Goal: Transaction & Acquisition: Purchase product/service

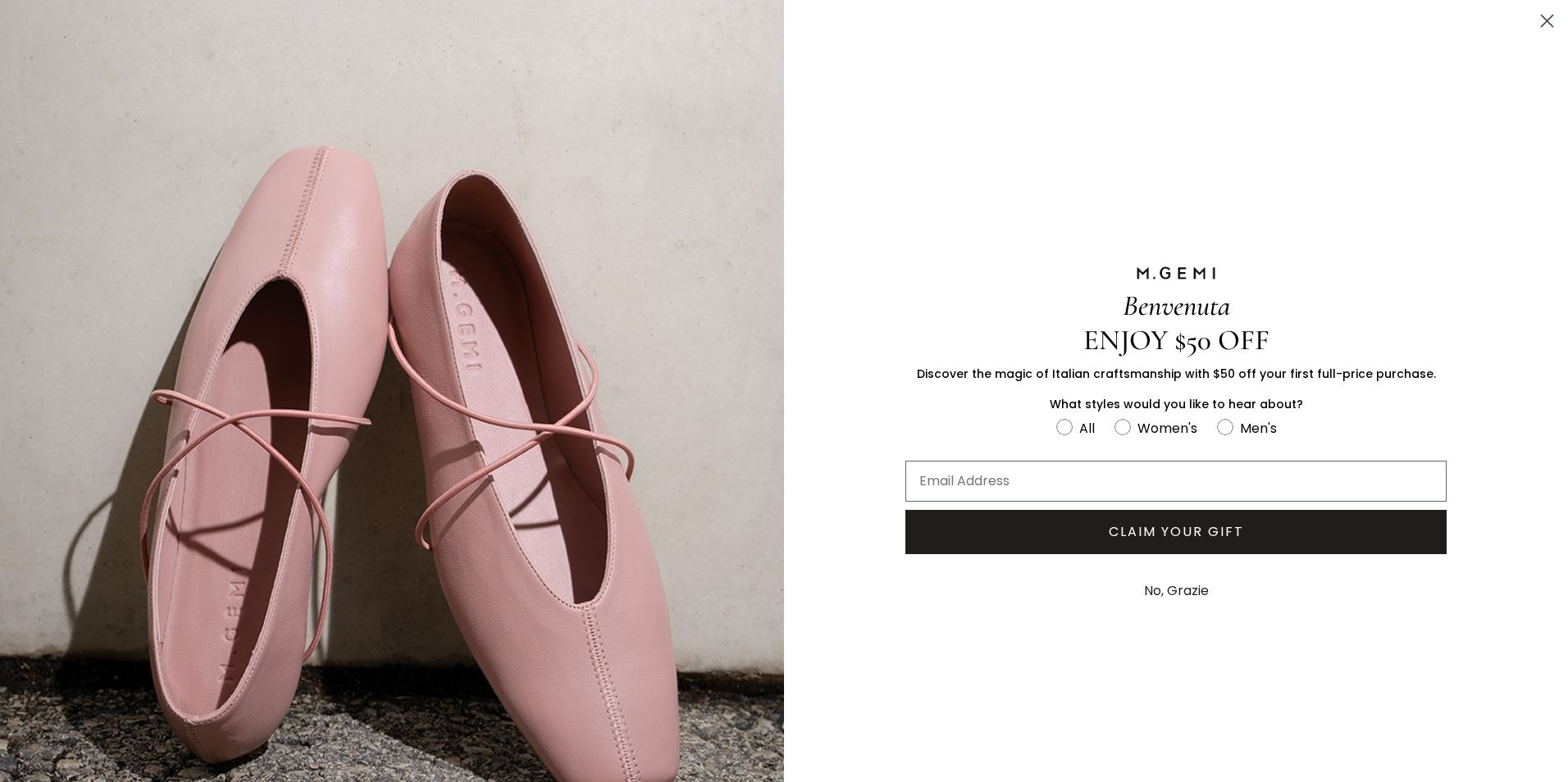
click at [1167, 586] on button "No, Grazie" at bounding box center [1176, 591] width 81 height 41
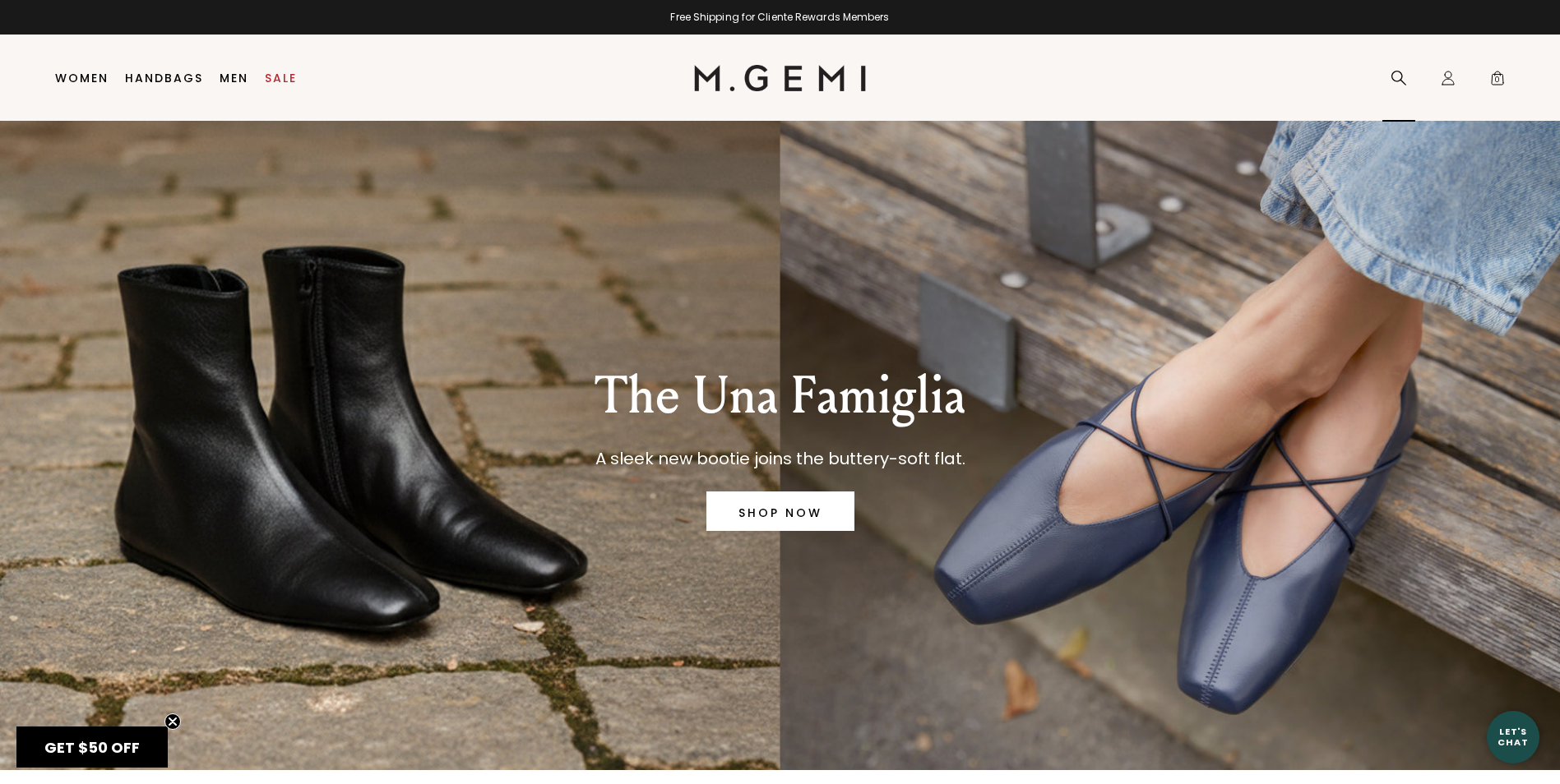
click at [1396, 70] on icon at bounding box center [1399, 77] width 16 height 16
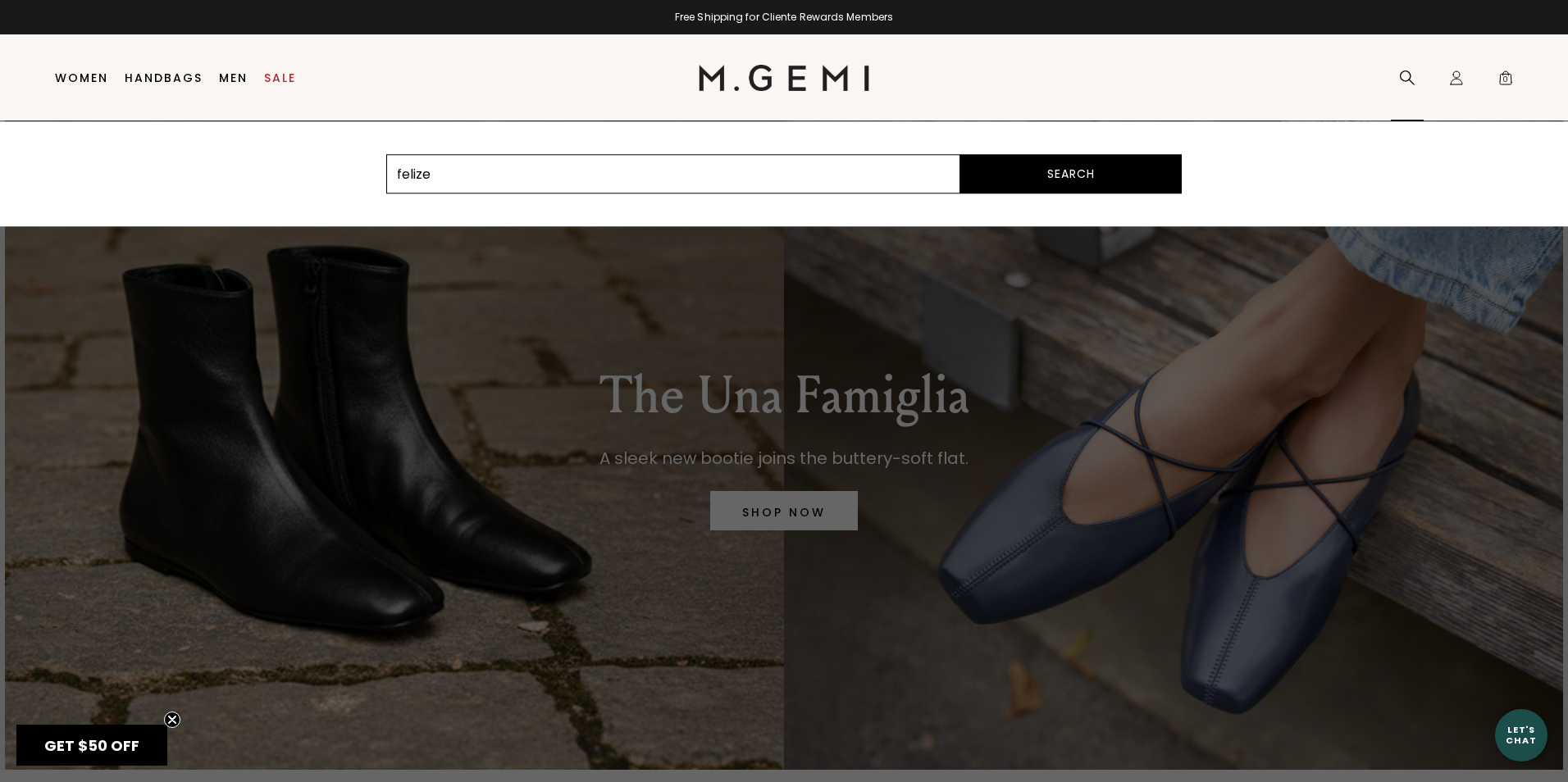
type input "felize"
click at [960, 154] on button "Search" at bounding box center [1071, 173] width 221 height 39
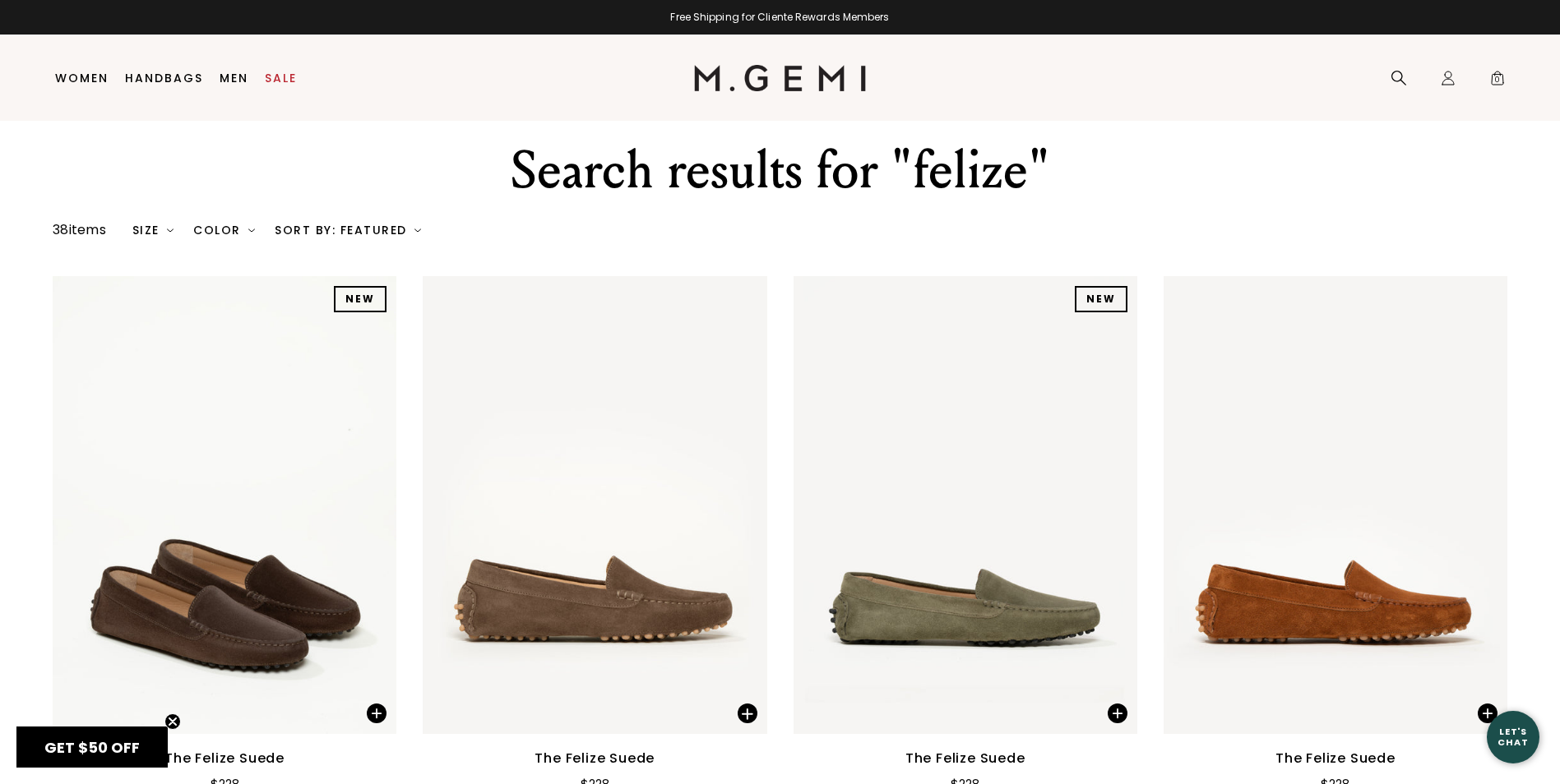
click at [140, 230] on div "Size" at bounding box center [154, 230] width 42 height 13
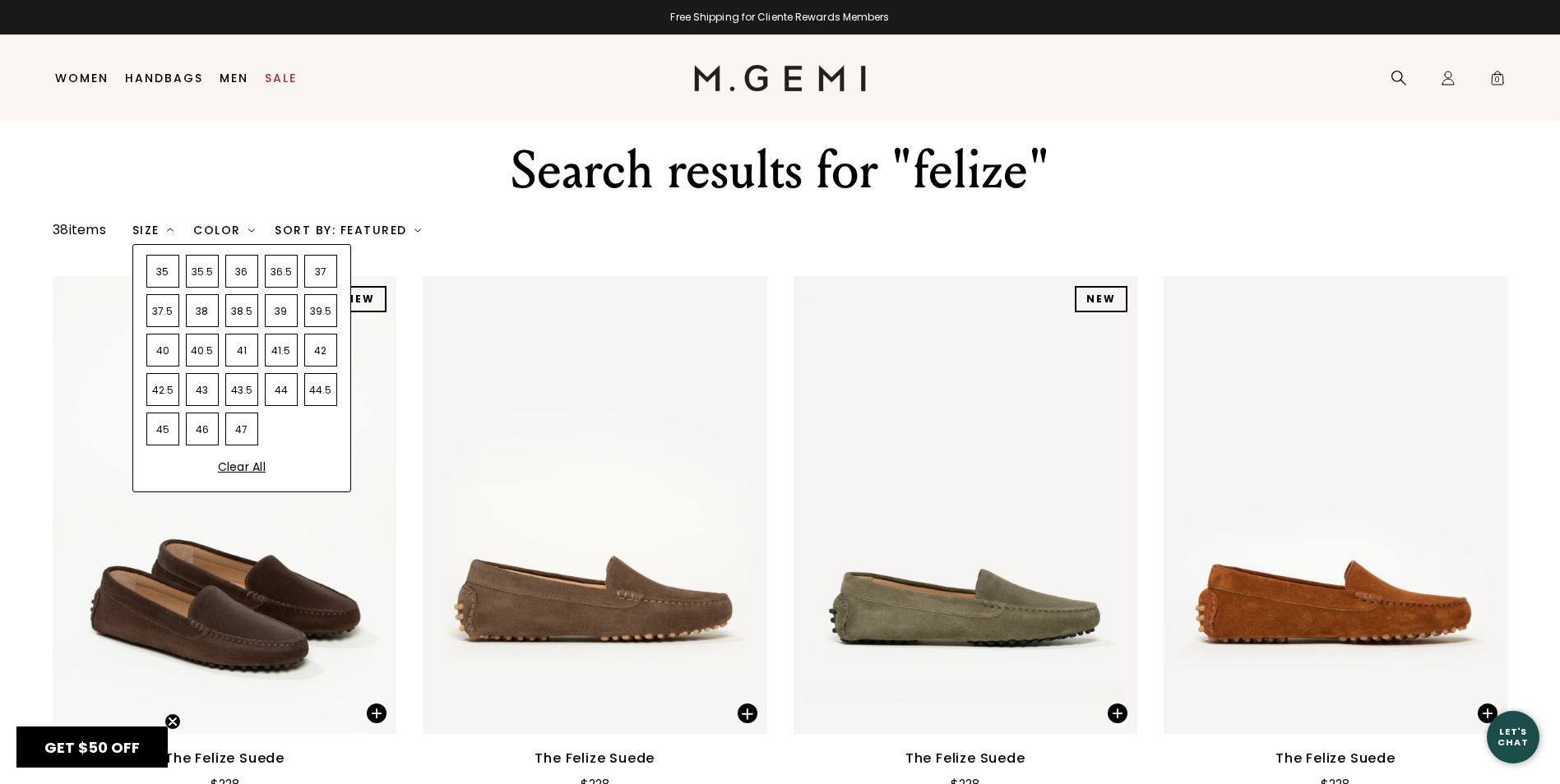
click at [160, 266] on div "35" at bounding box center [162, 271] width 32 height 32
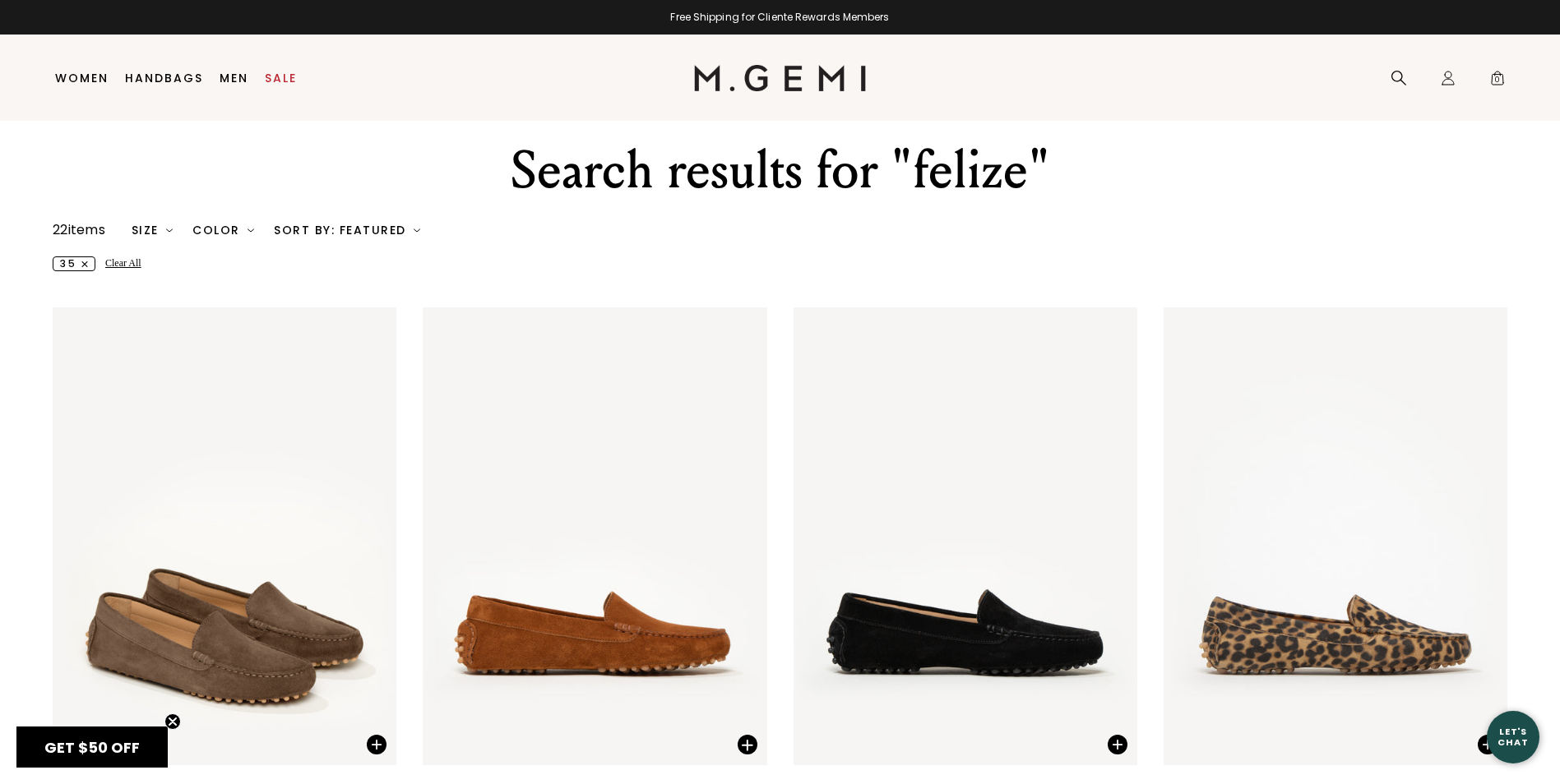
click at [82, 264] on icon "button" at bounding box center [84, 264] width 7 height 7
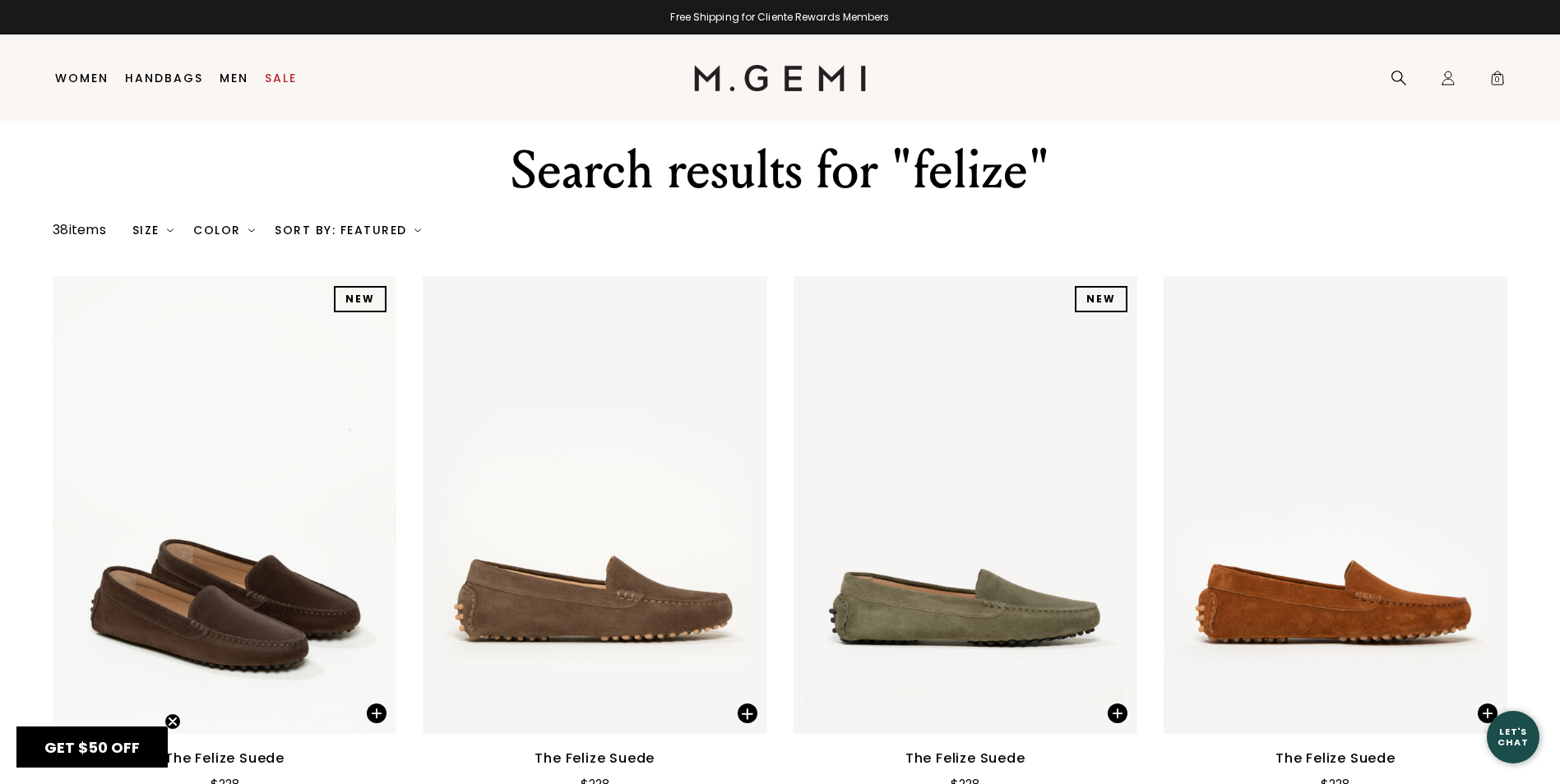
click at [154, 228] on div "Size" at bounding box center [154, 230] width 42 height 13
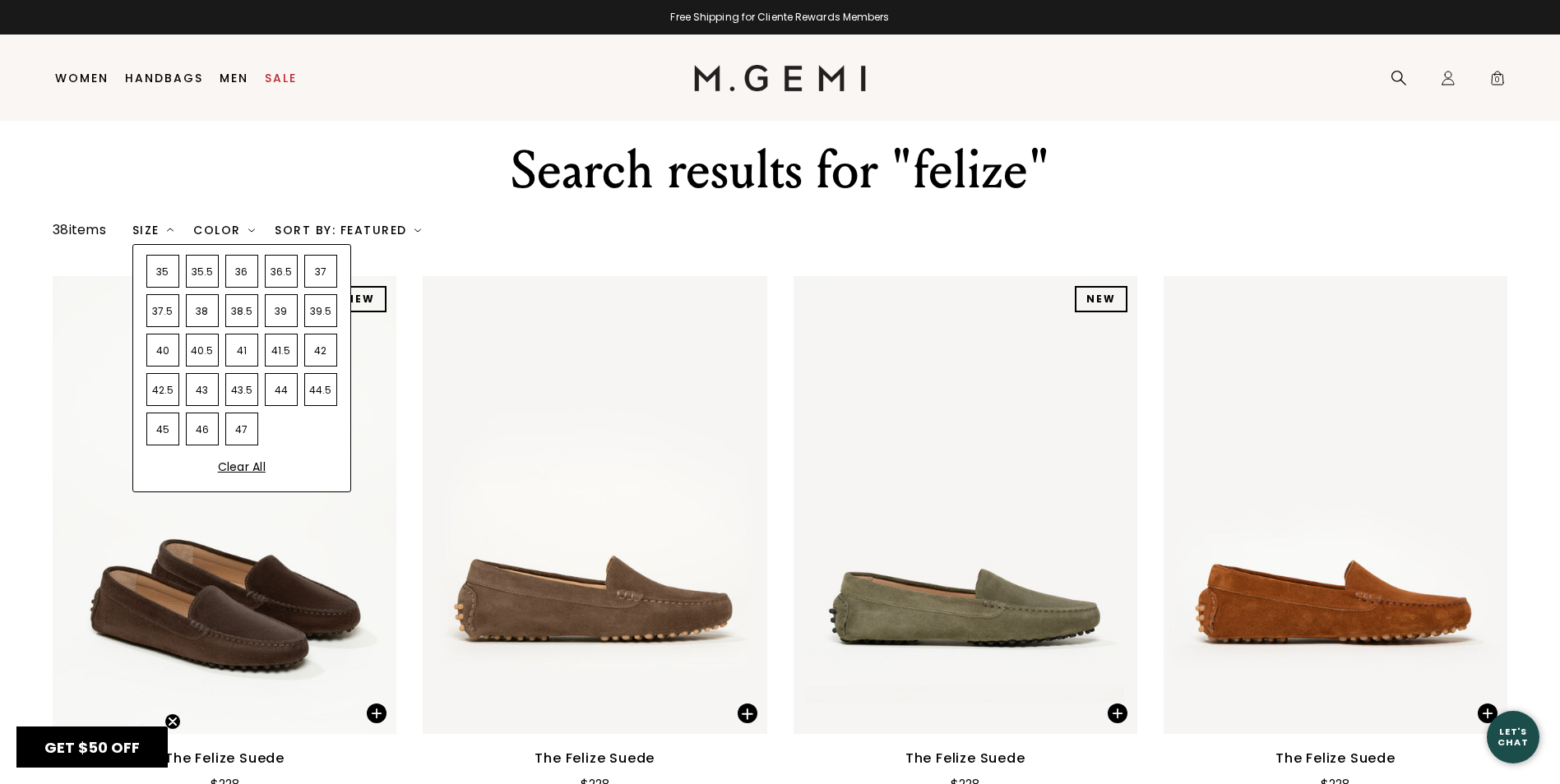
click at [163, 268] on div "35" at bounding box center [162, 271] width 32 height 32
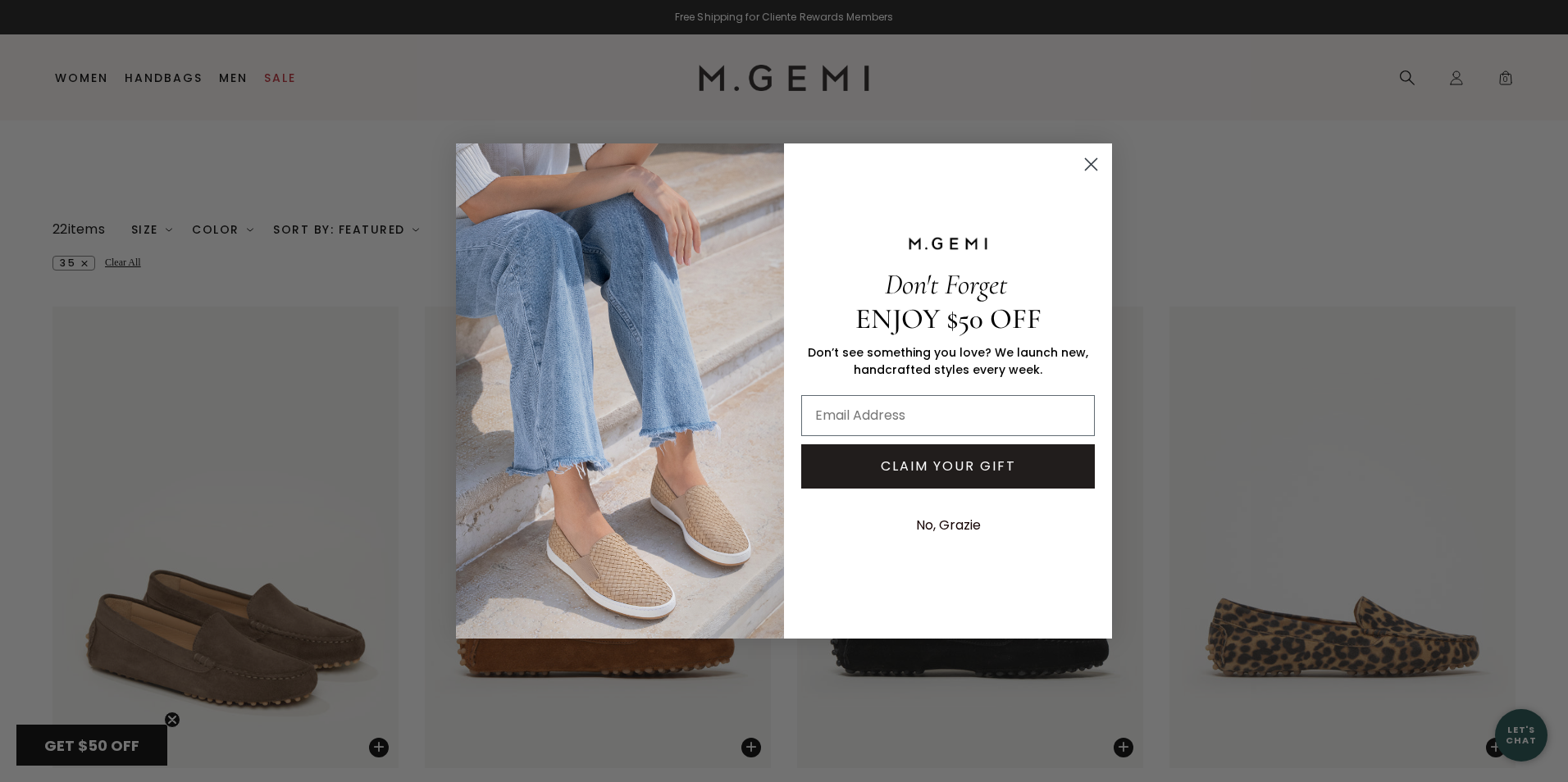
click at [1096, 161] on circle "Close dialog" at bounding box center [1091, 164] width 27 height 27
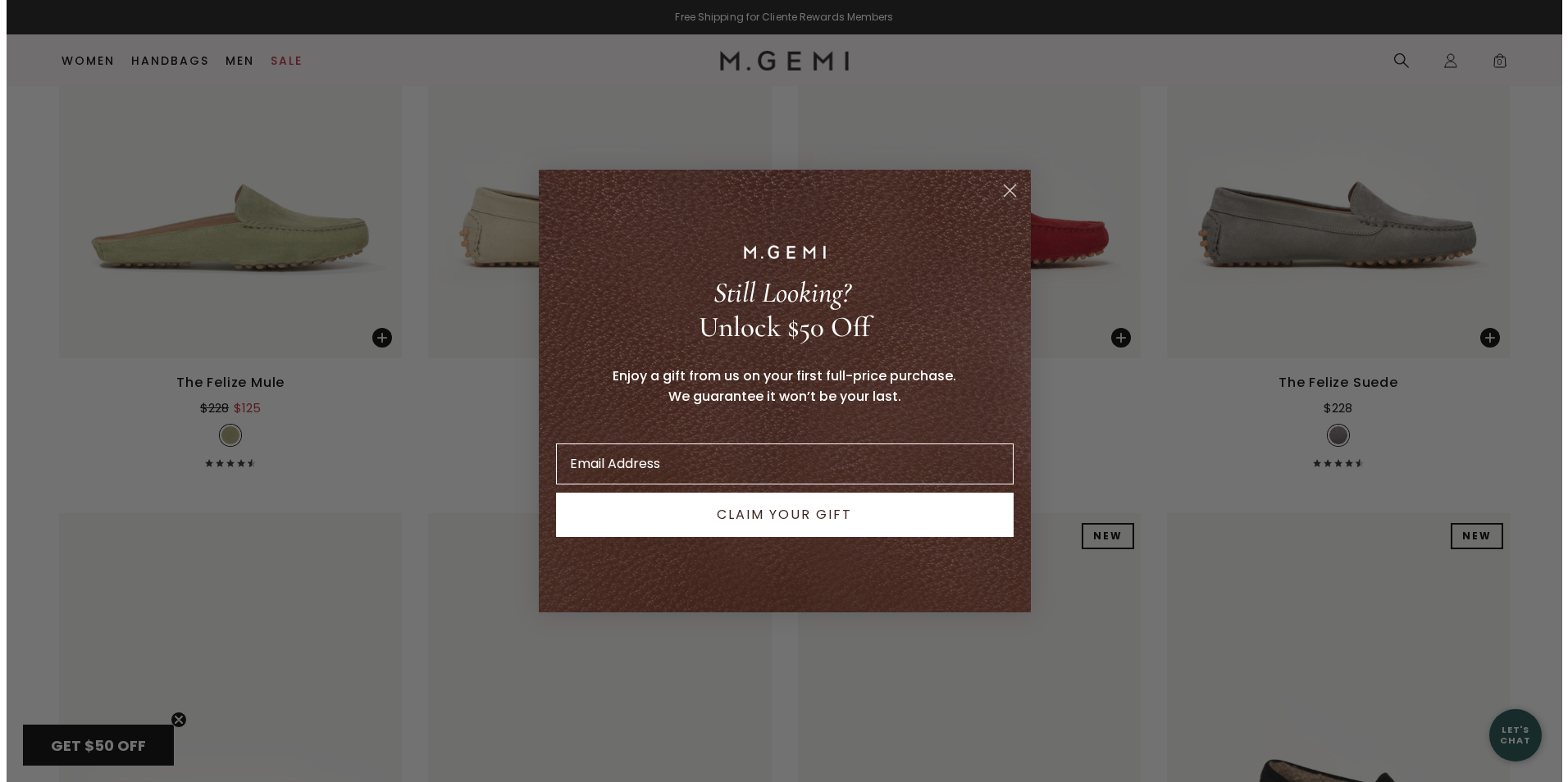
scroll to position [1494, 0]
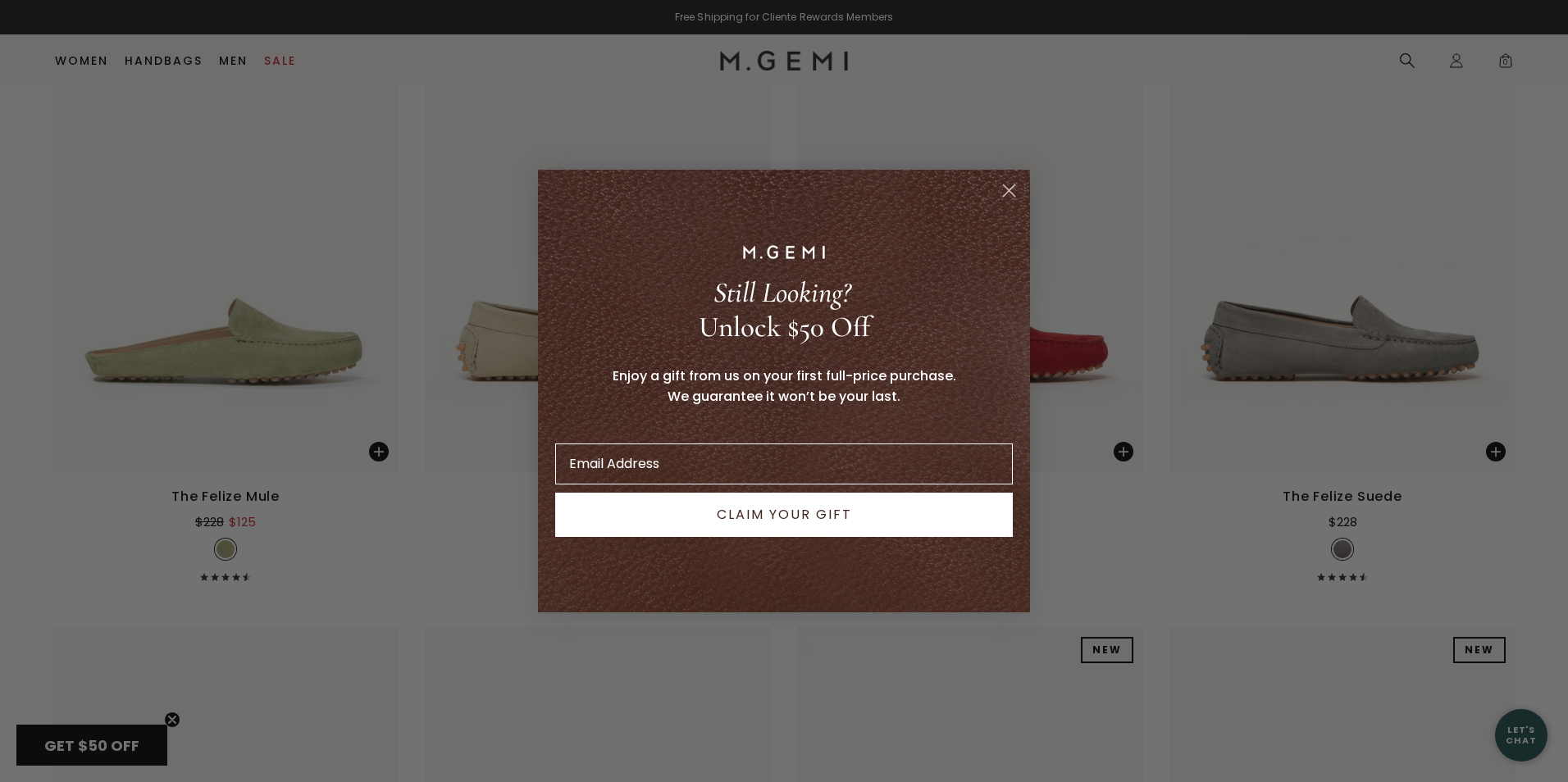
drag, startPoint x: 1564, startPoint y: 387, endPoint x: 1566, endPoint y: 280, distance: 107.0
click at [1006, 190] on circle "Close dialog" at bounding box center [1009, 190] width 27 height 27
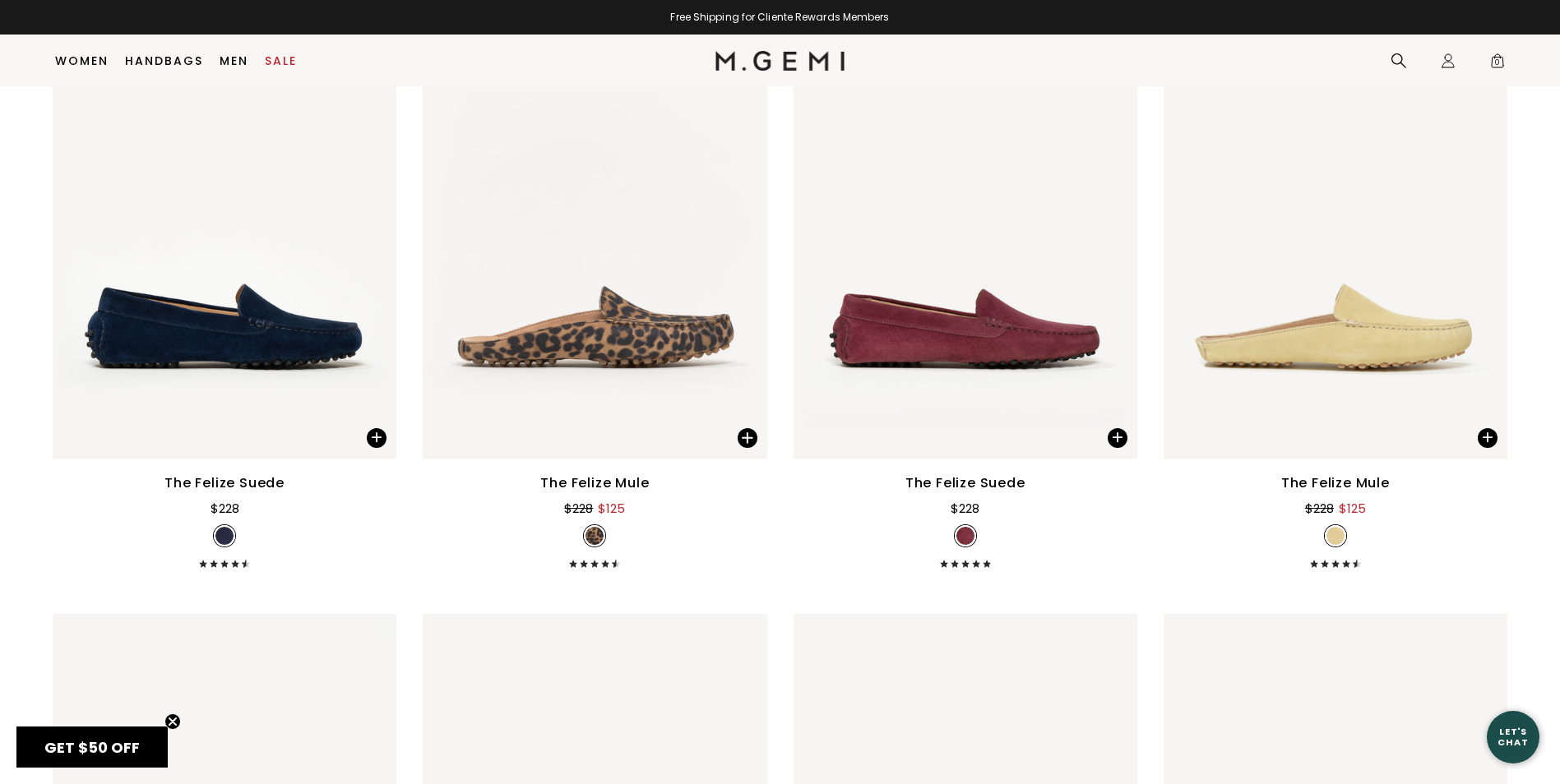
scroll to position [845, 0]
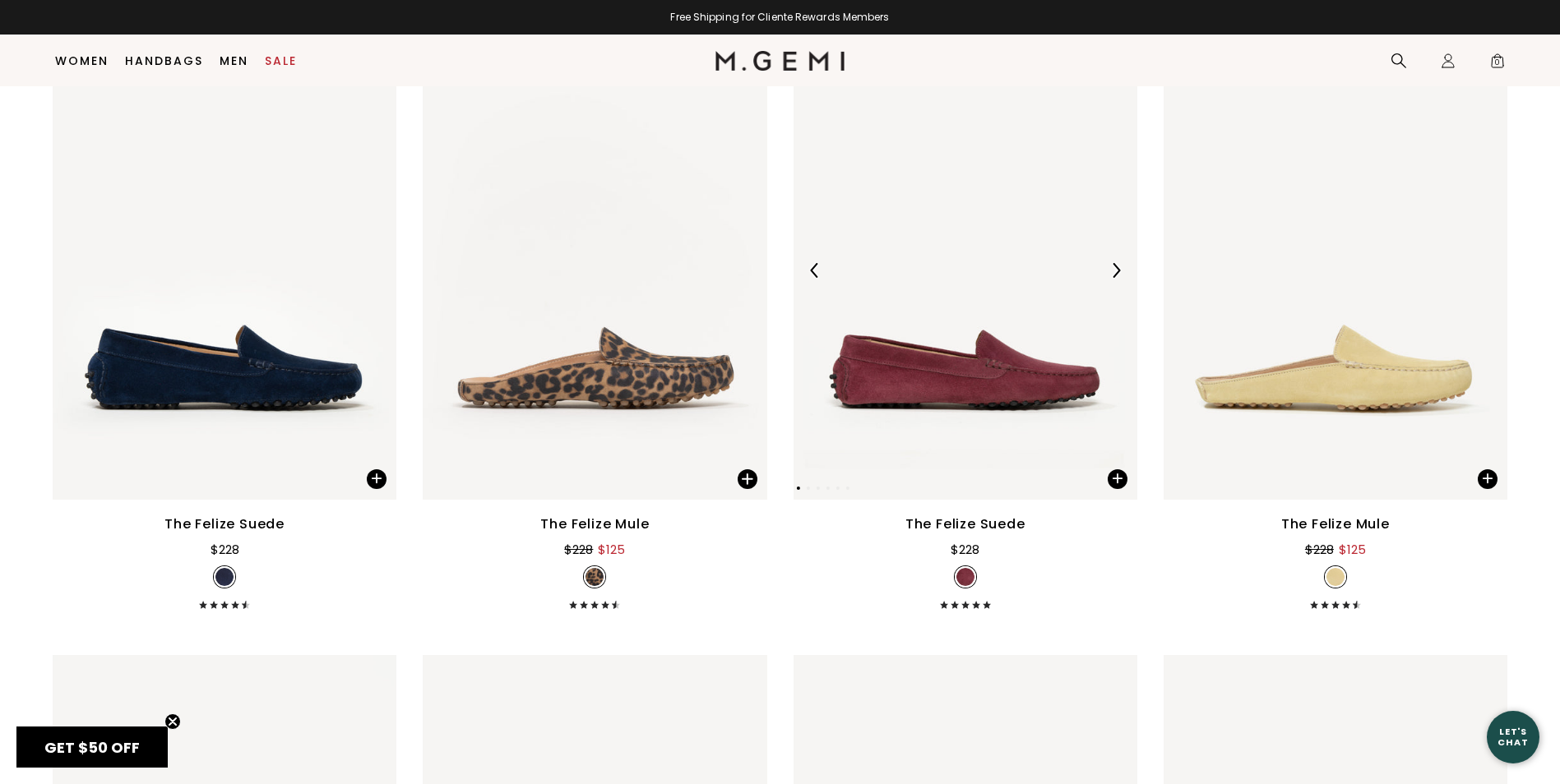
click at [982, 350] on img at bounding box center [966, 269] width 344 height 457
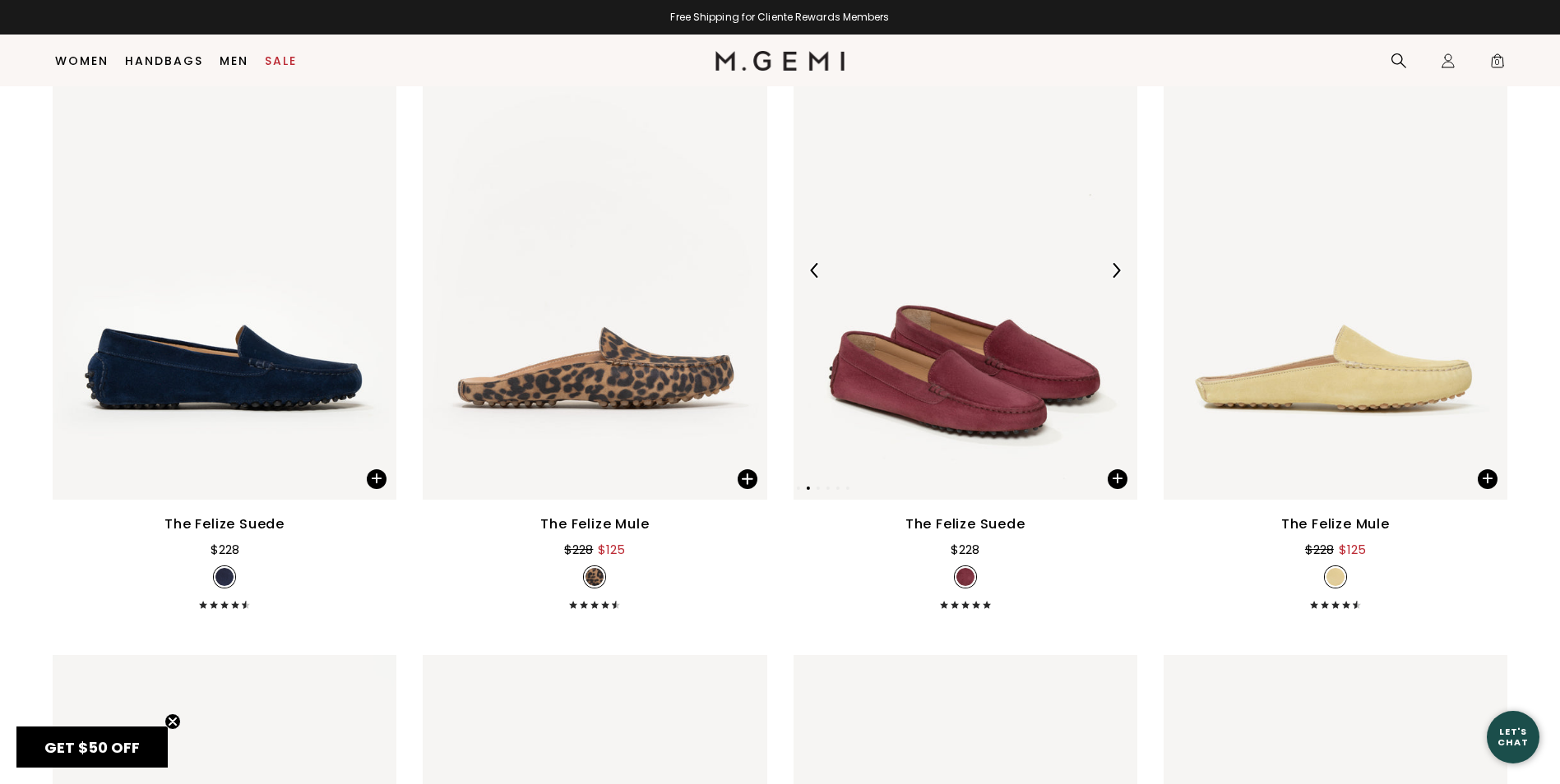
click at [962, 351] on img at bounding box center [966, 269] width 344 height 457
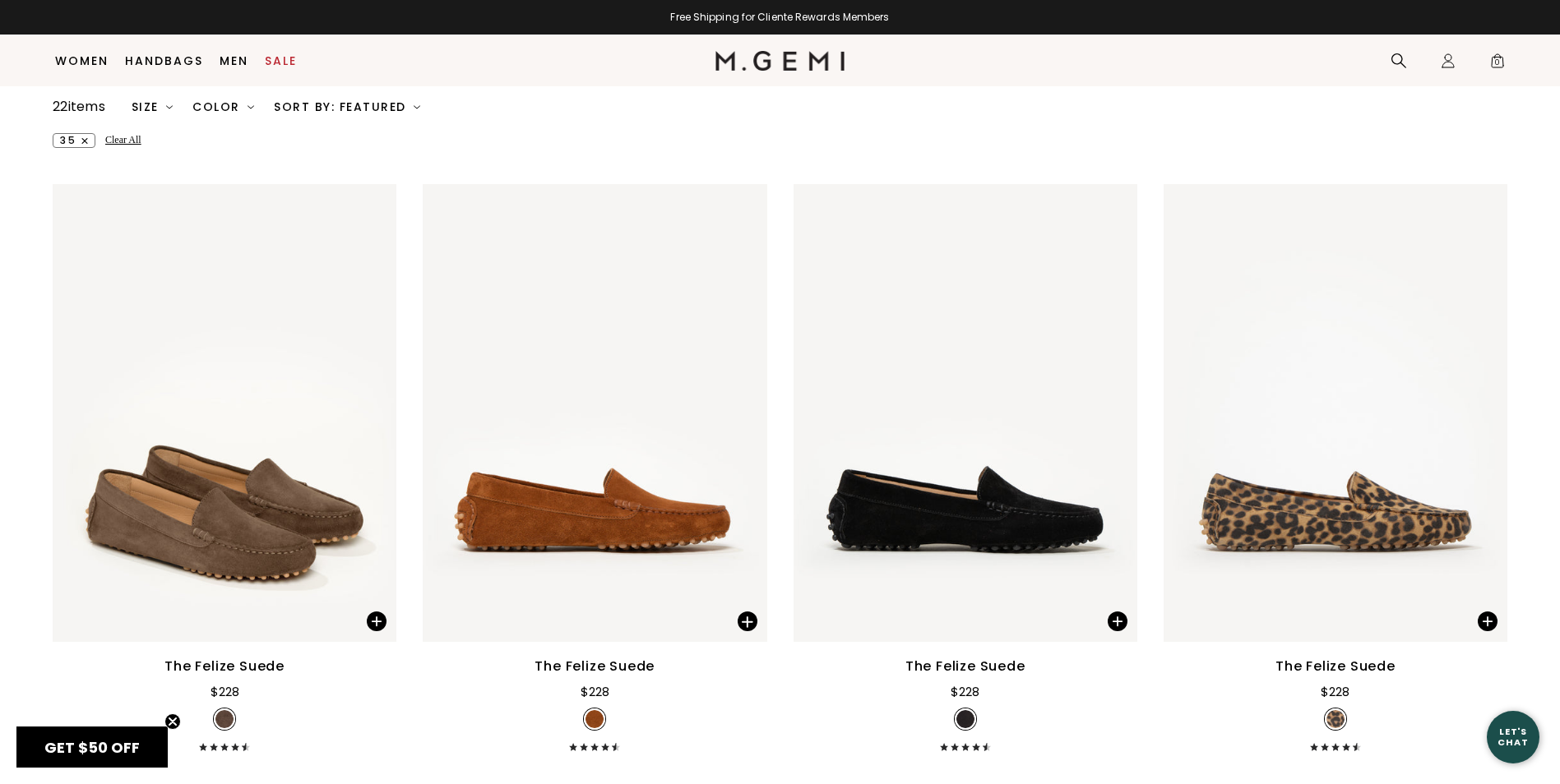
scroll to position [0, 0]
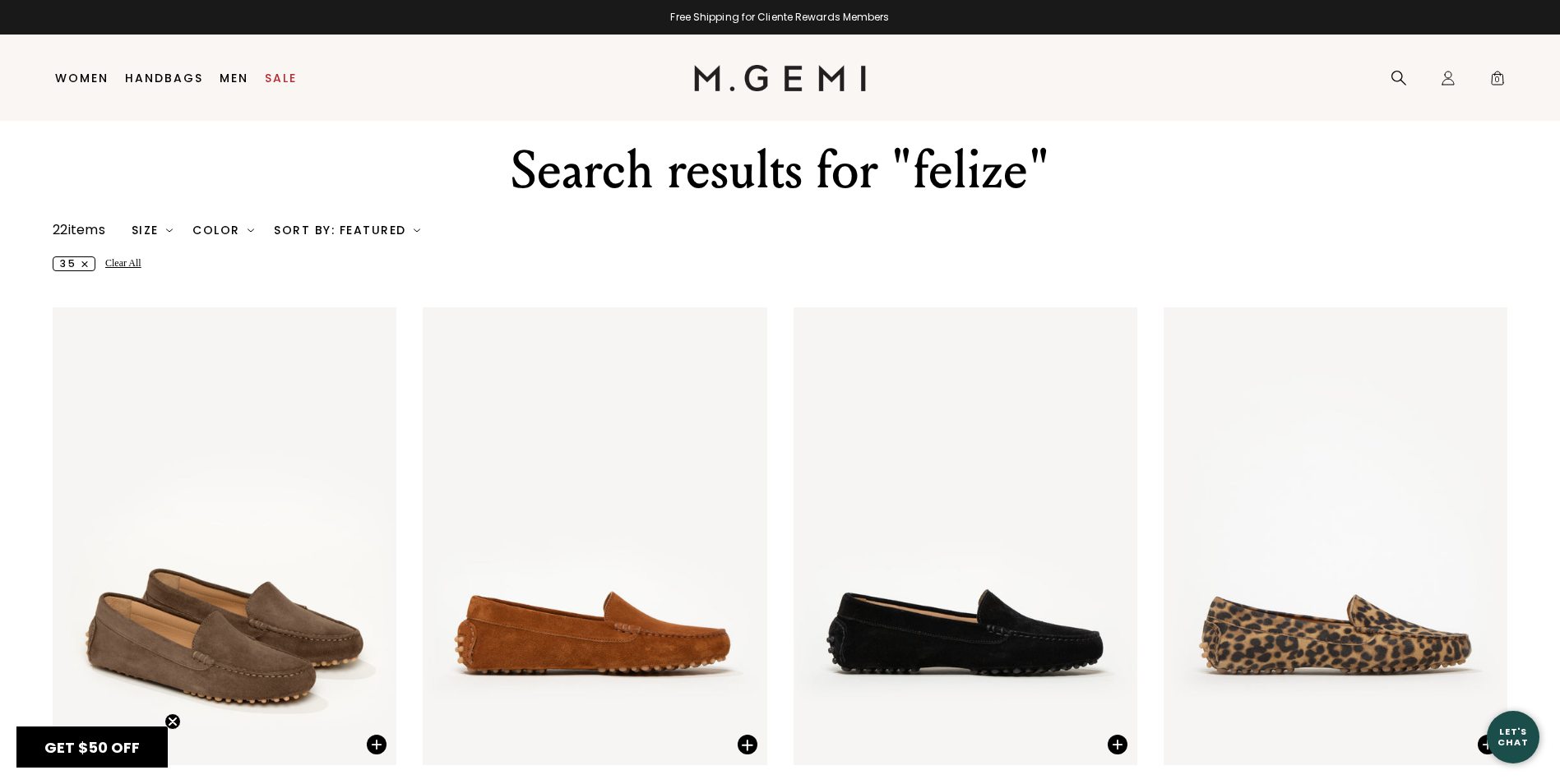
click at [79, 263] on button "35" at bounding box center [74, 264] width 43 height 14
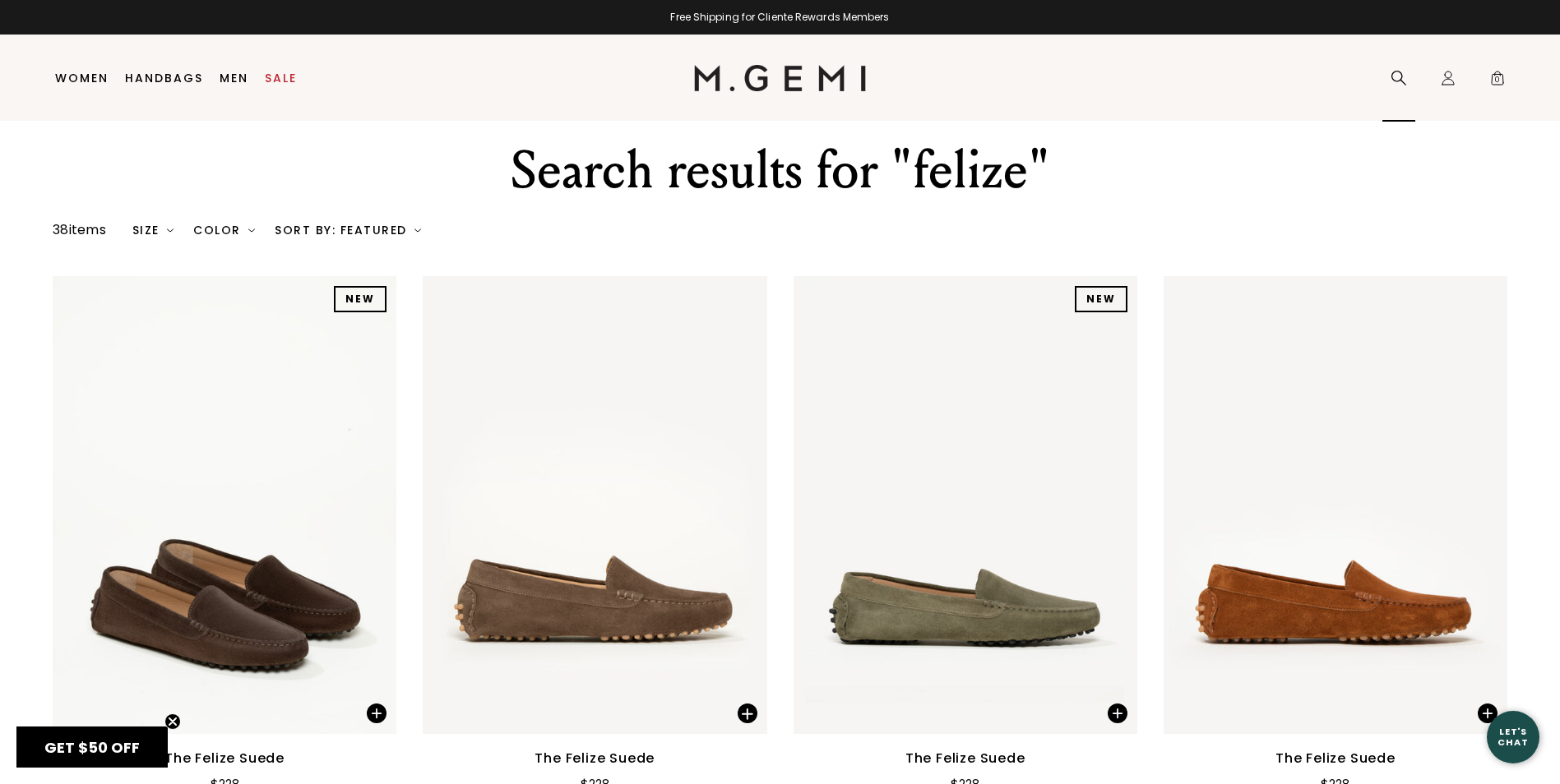
click at [1397, 74] on icon at bounding box center [1399, 77] width 16 height 16
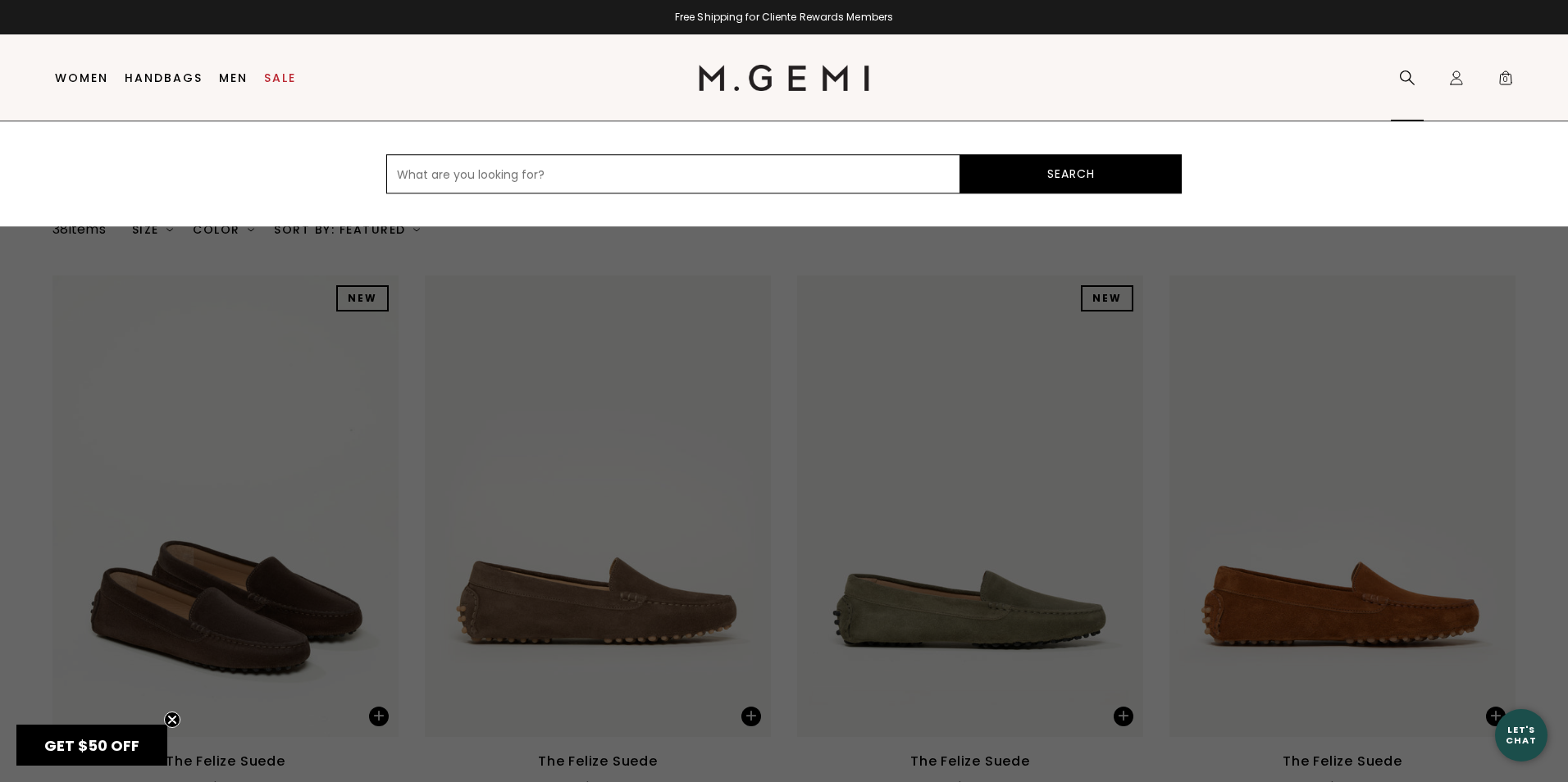
type input "f"
type input "metallic"
click at [960, 154] on button "Search" at bounding box center [1071, 173] width 221 height 39
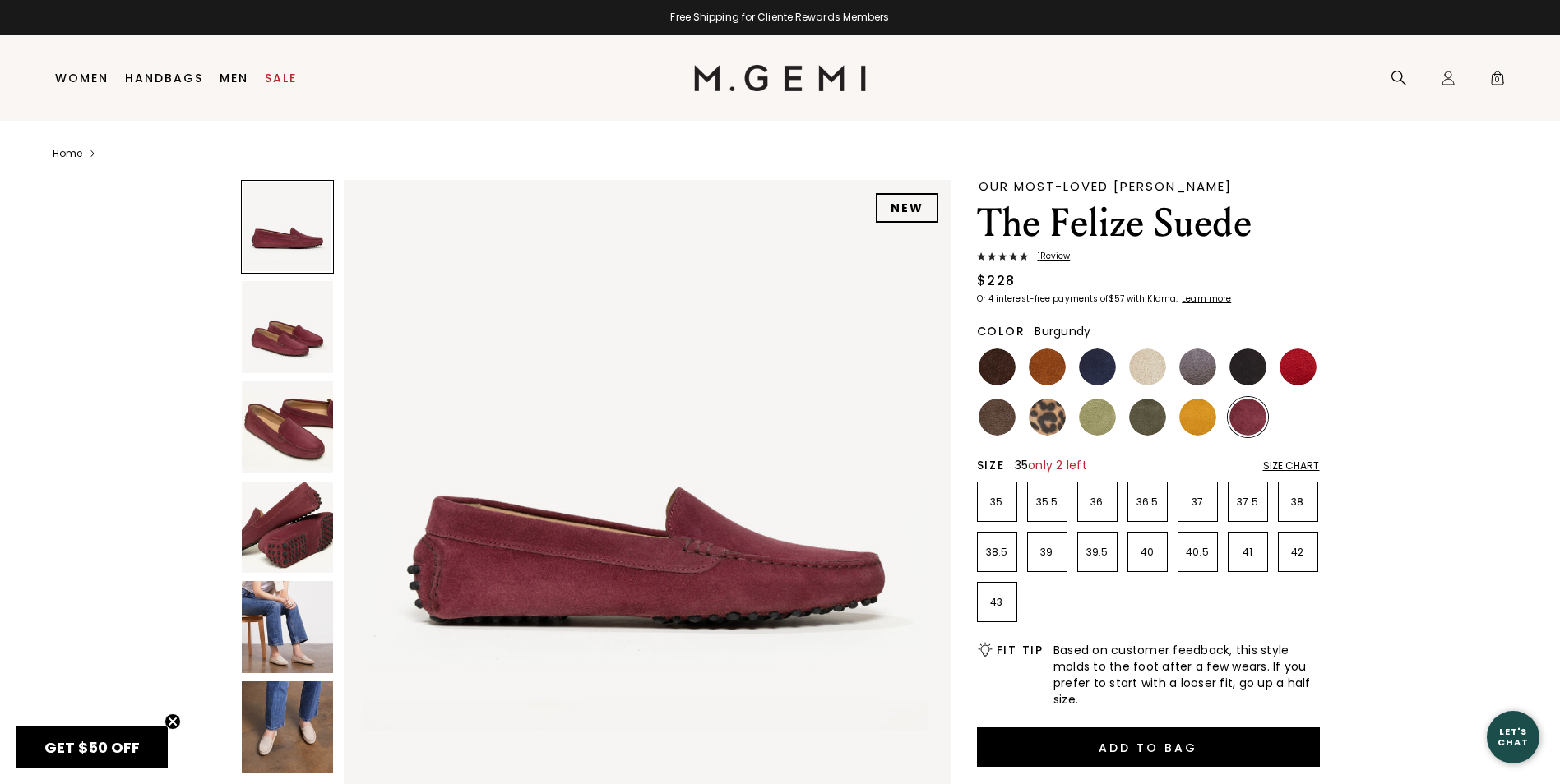
click at [994, 497] on p "35" at bounding box center [996, 502] width 38 height 13
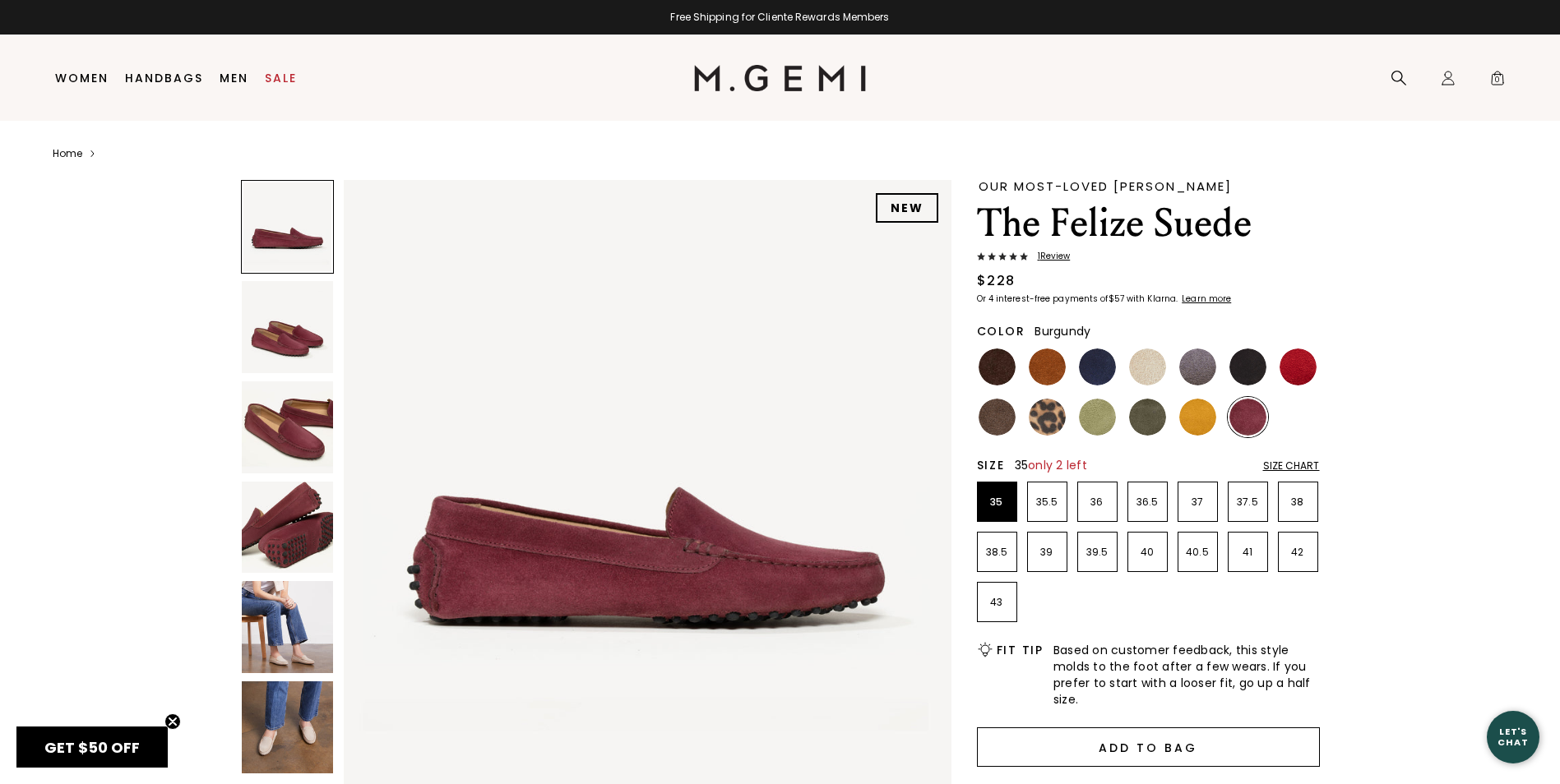
click at [1116, 737] on button "Add to Bag" at bounding box center [1148, 747] width 343 height 39
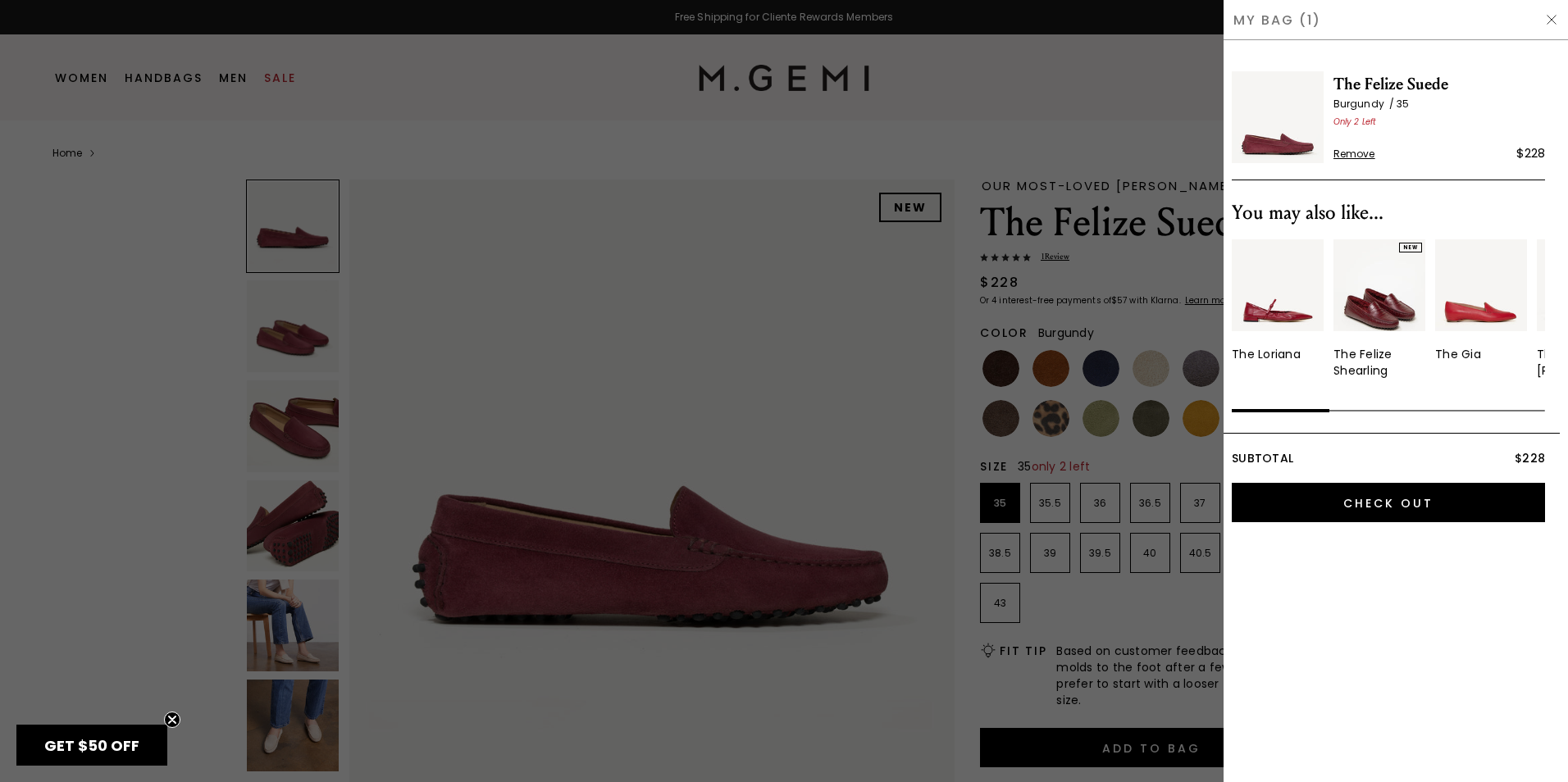
click at [1555, 16] on img at bounding box center [1552, 20] width 13 height 13
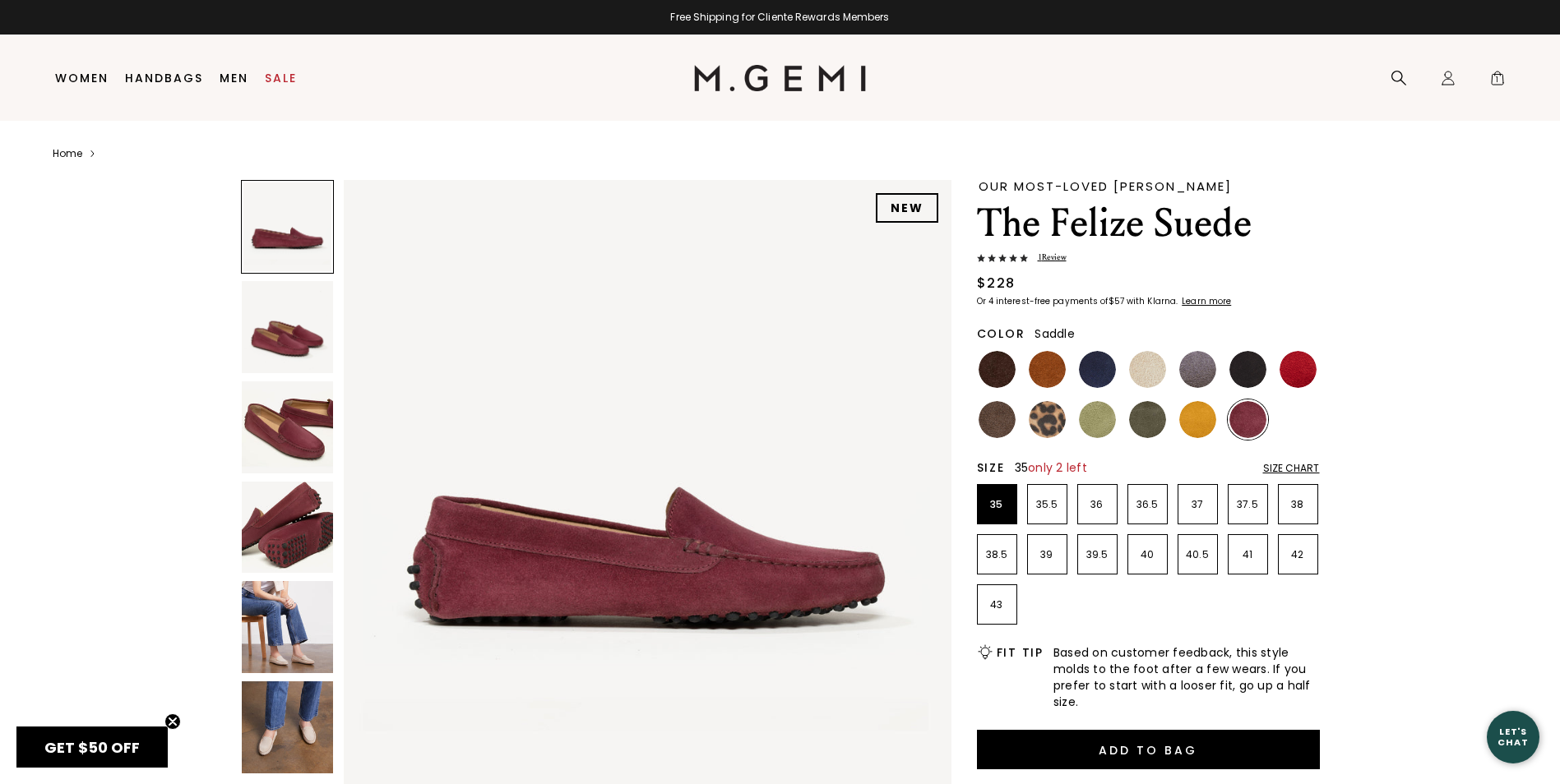
click at [1047, 371] on img at bounding box center [1047, 370] width 37 height 37
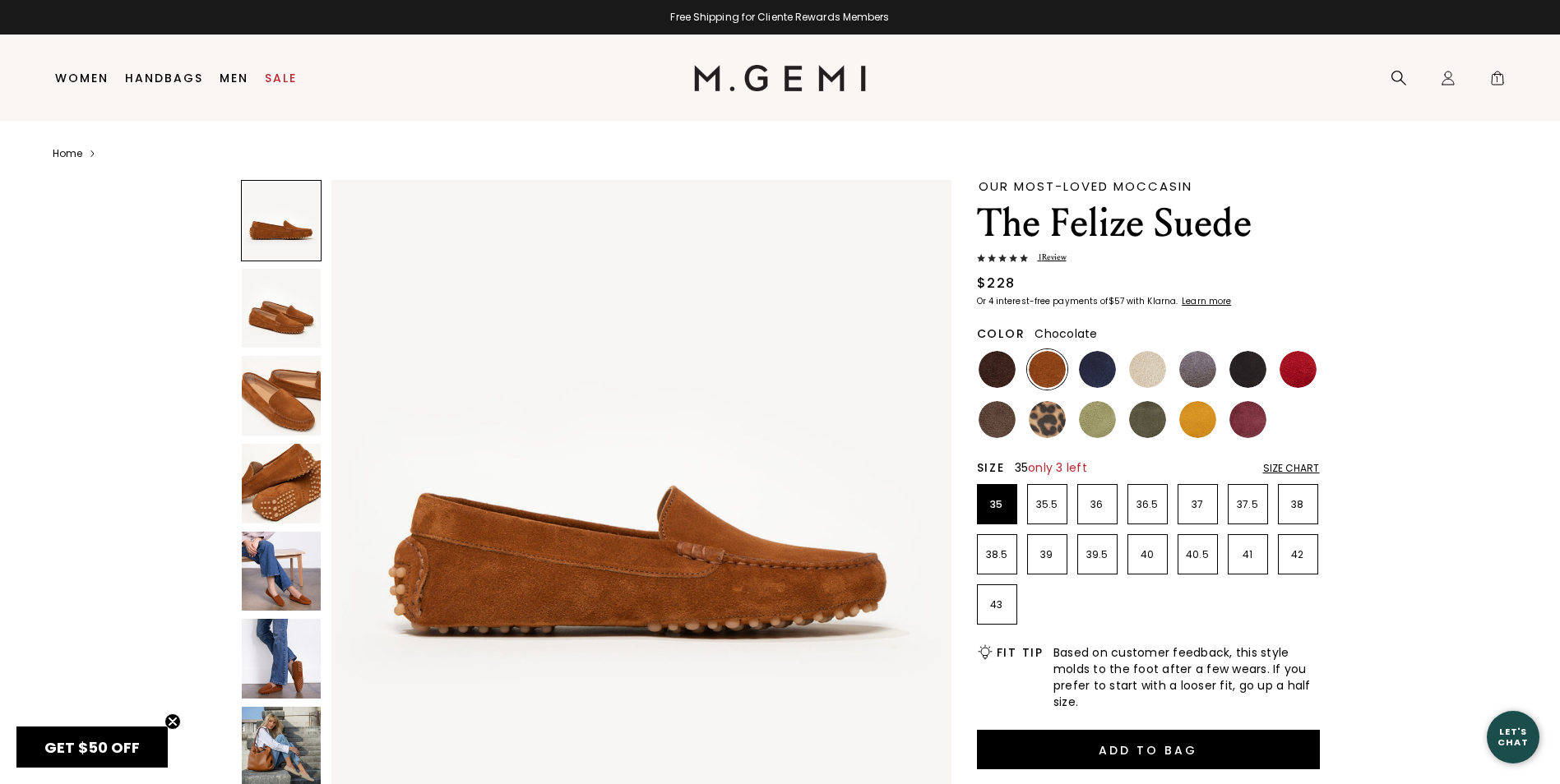
click at [1007, 371] on img at bounding box center [996, 370] width 37 height 37
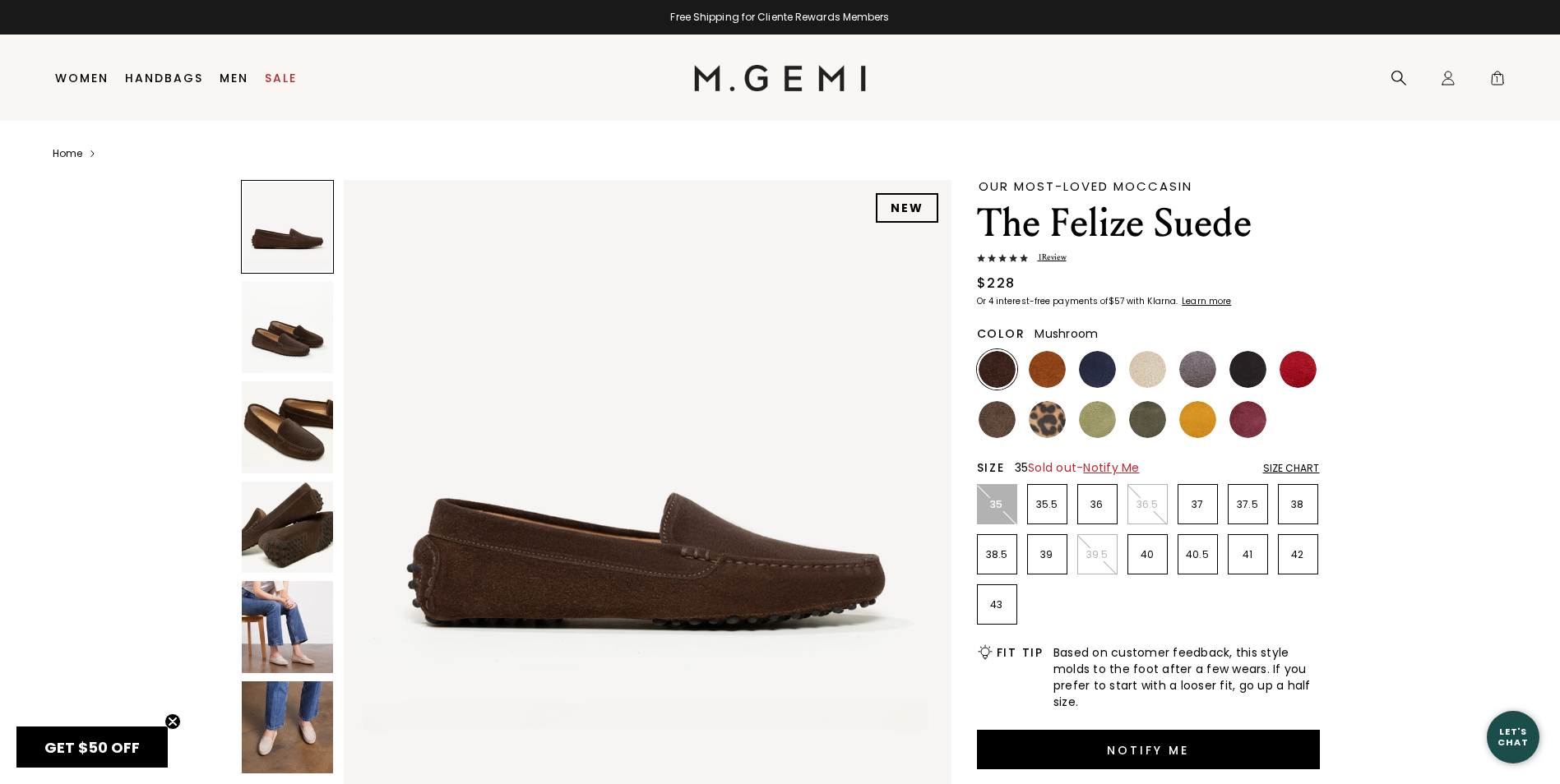
click at [1003, 411] on img at bounding box center [996, 419] width 37 height 37
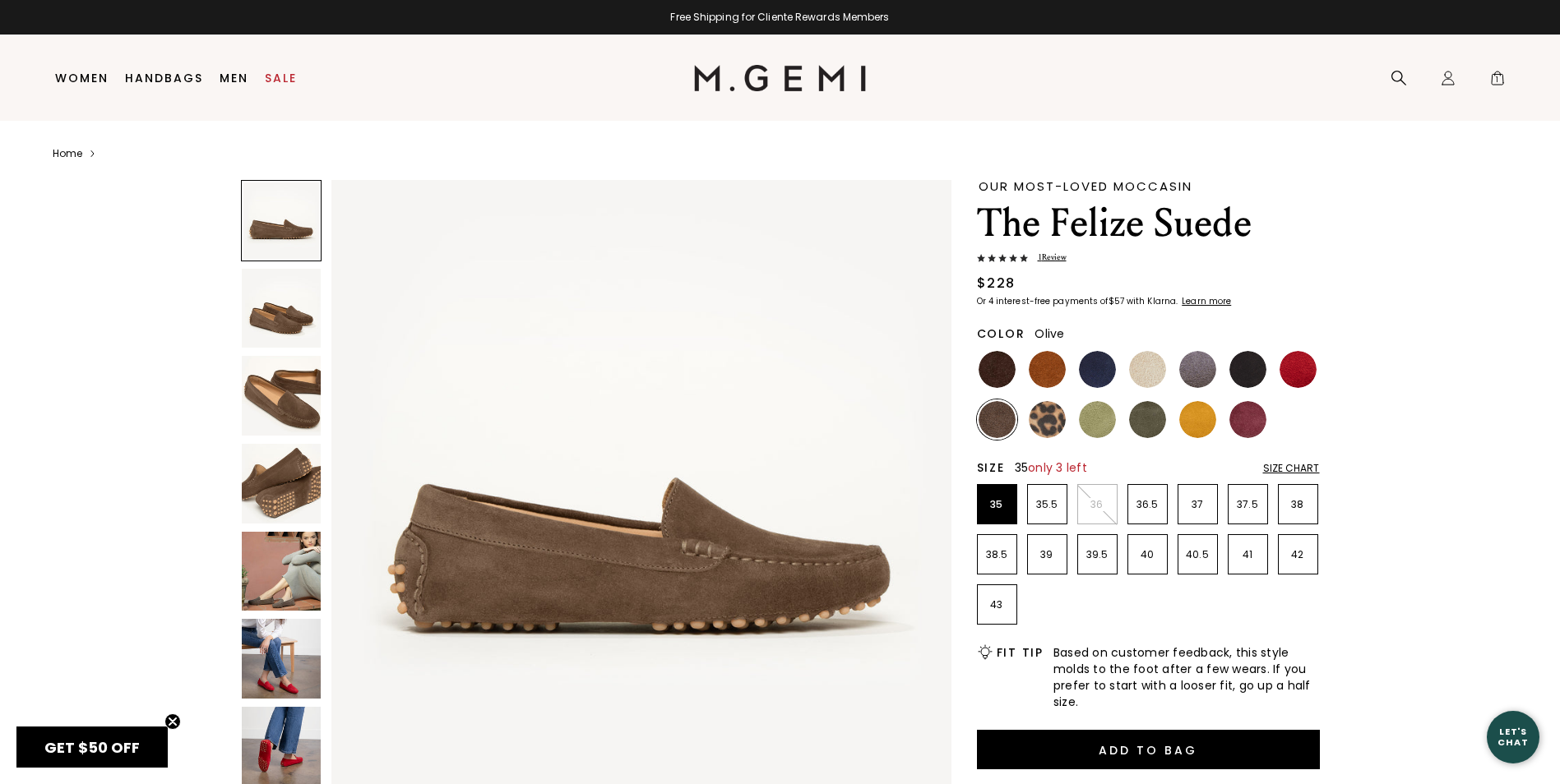
click at [1147, 418] on img at bounding box center [1147, 419] width 37 height 37
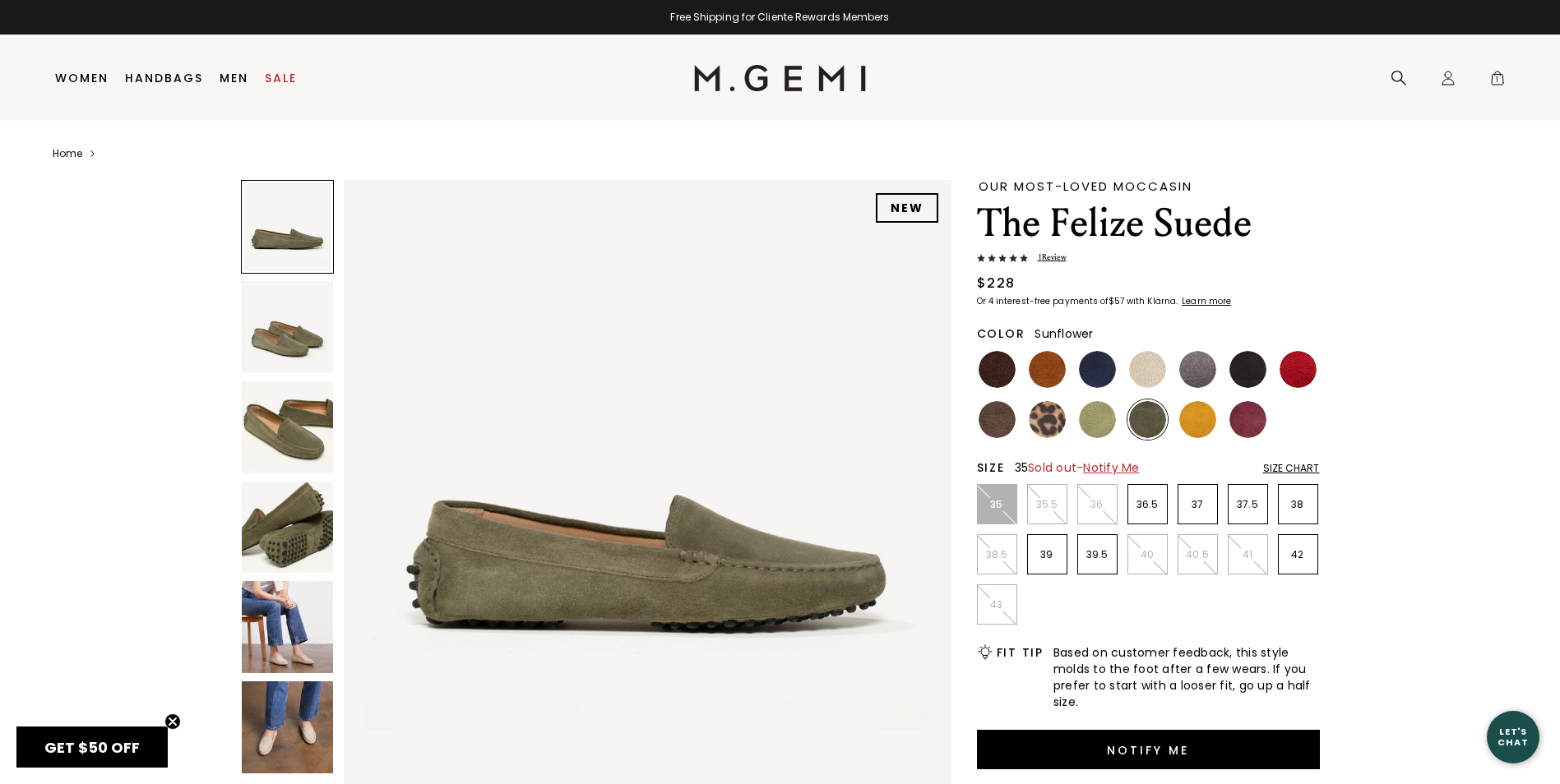
click at [1202, 421] on img at bounding box center [1197, 419] width 37 height 37
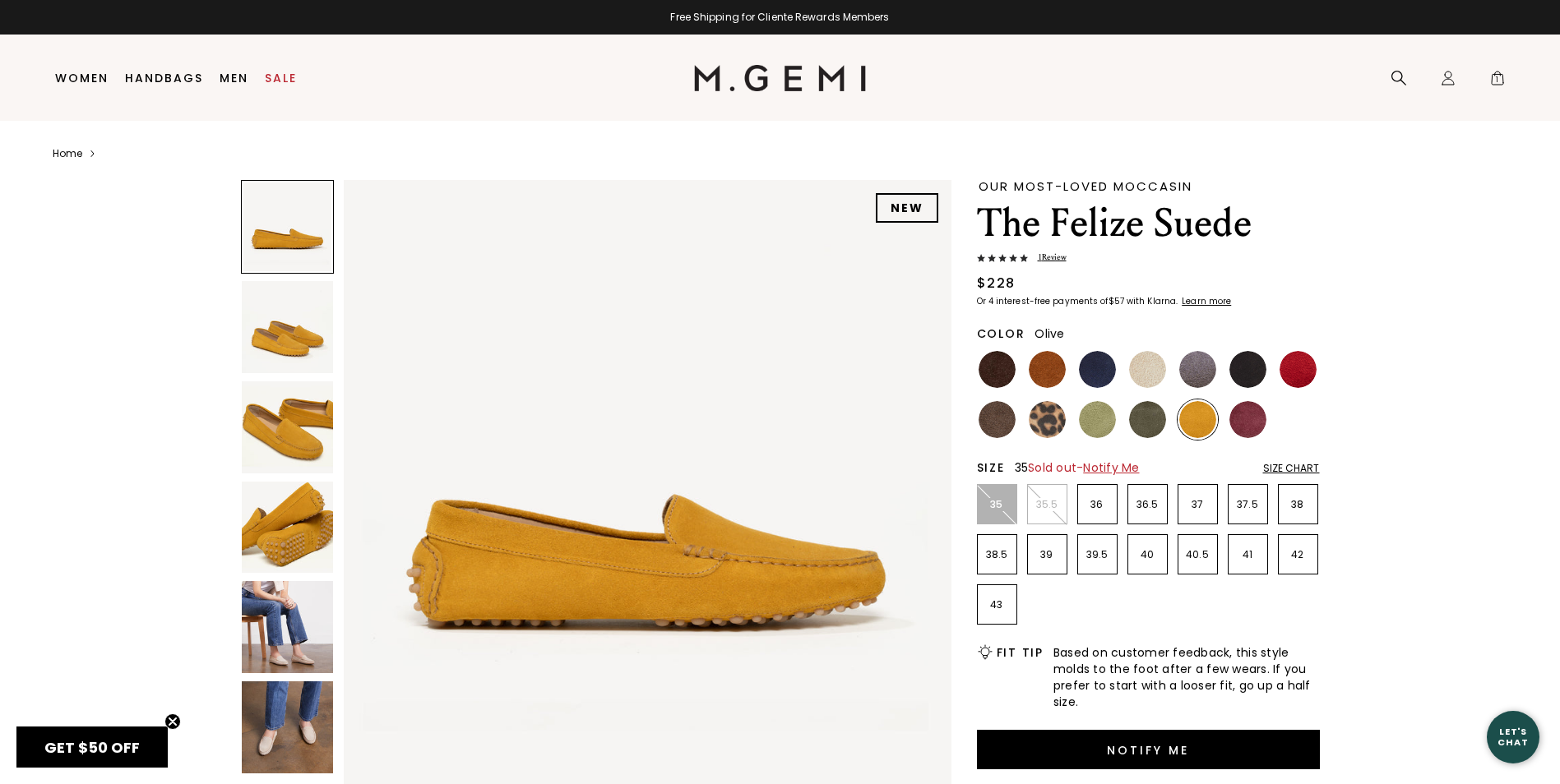
click at [1157, 413] on img at bounding box center [1147, 419] width 37 height 37
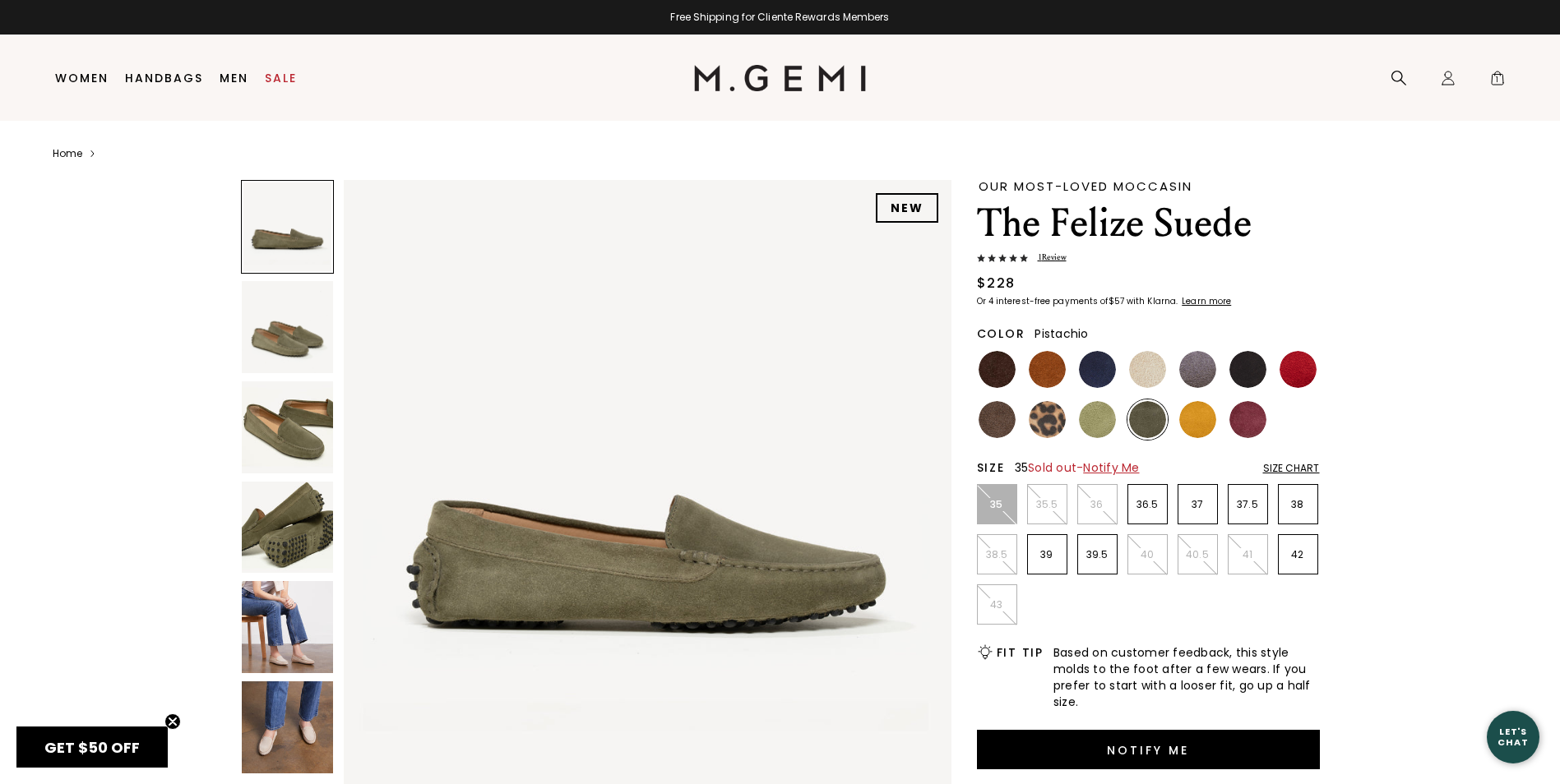
click at [1096, 410] on img at bounding box center [1097, 419] width 37 height 37
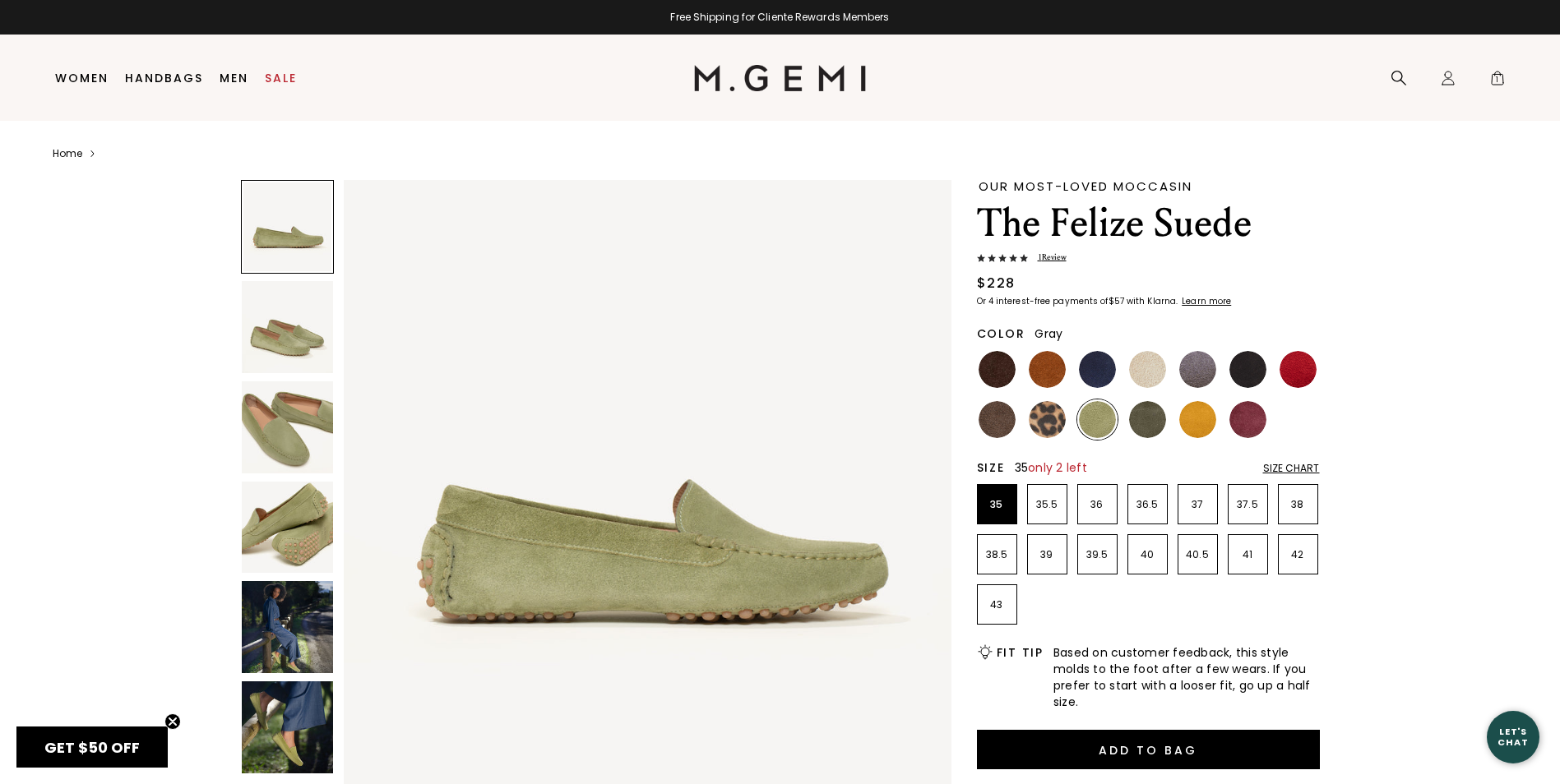
click at [1208, 362] on img at bounding box center [1197, 370] width 37 height 37
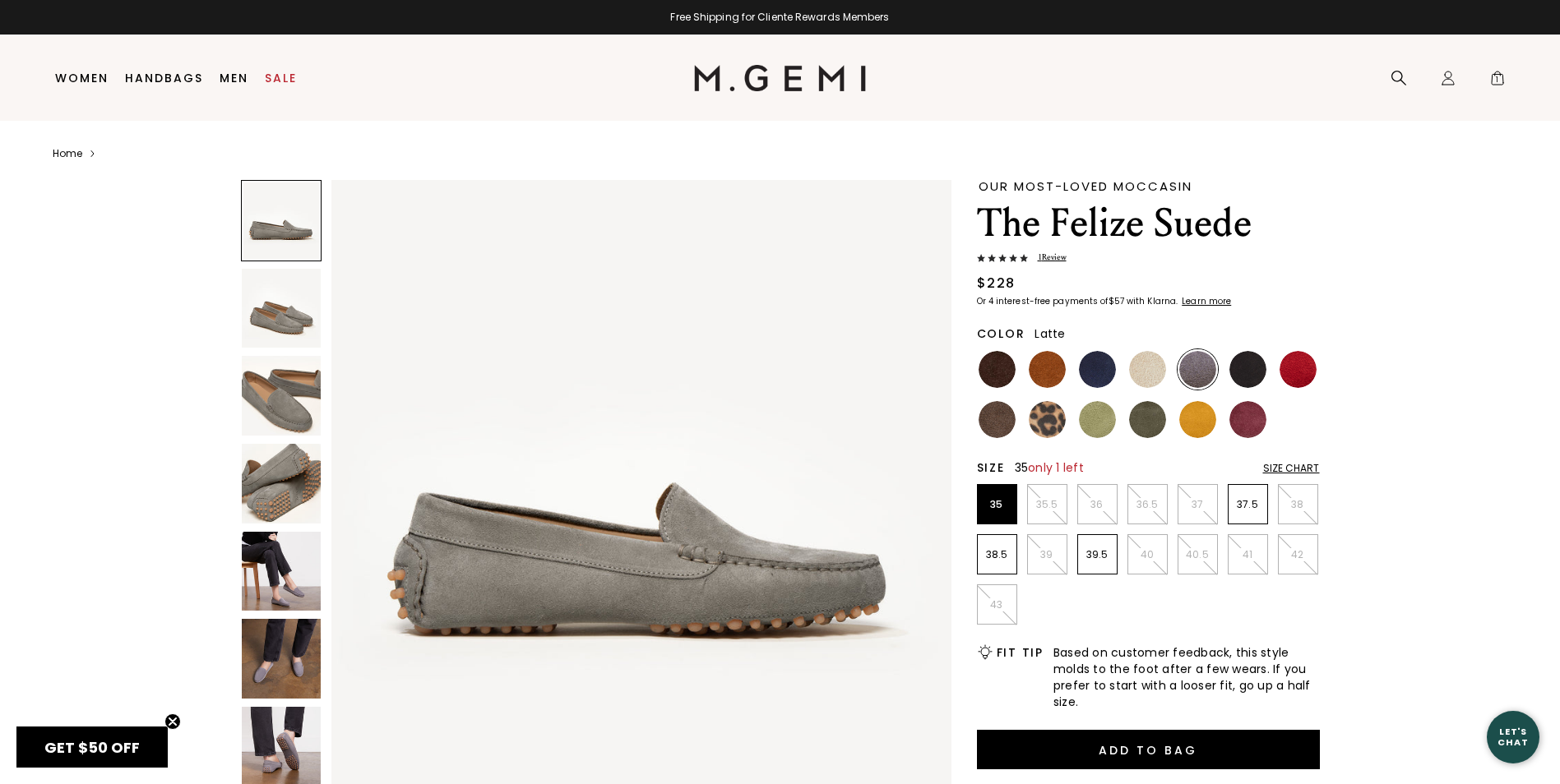
click at [1149, 365] on img at bounding box center [1147, 370] width 37 height 37
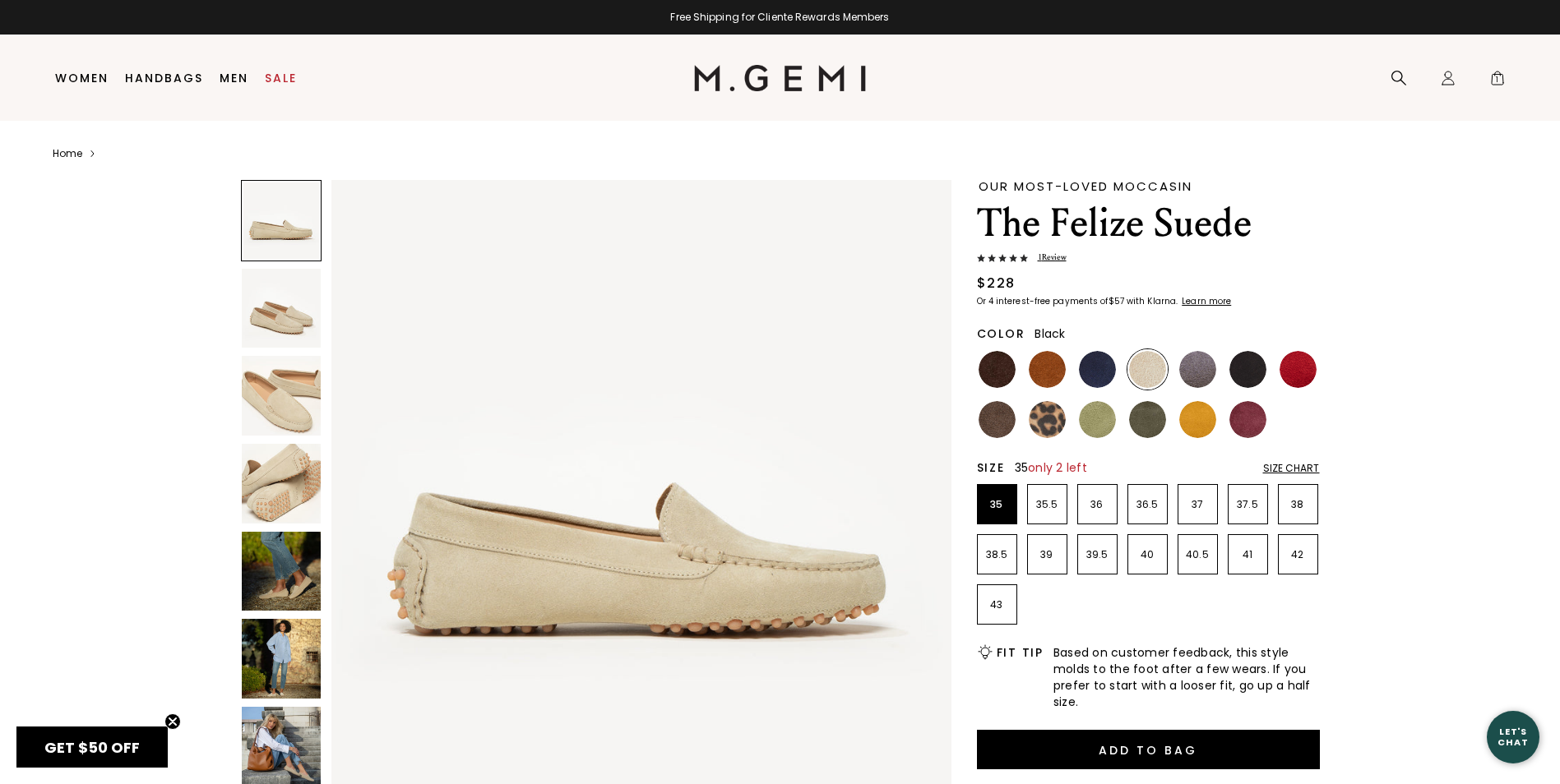
click at [1249, 361] on img at bounding box center [1248, 370] width 37 height 37
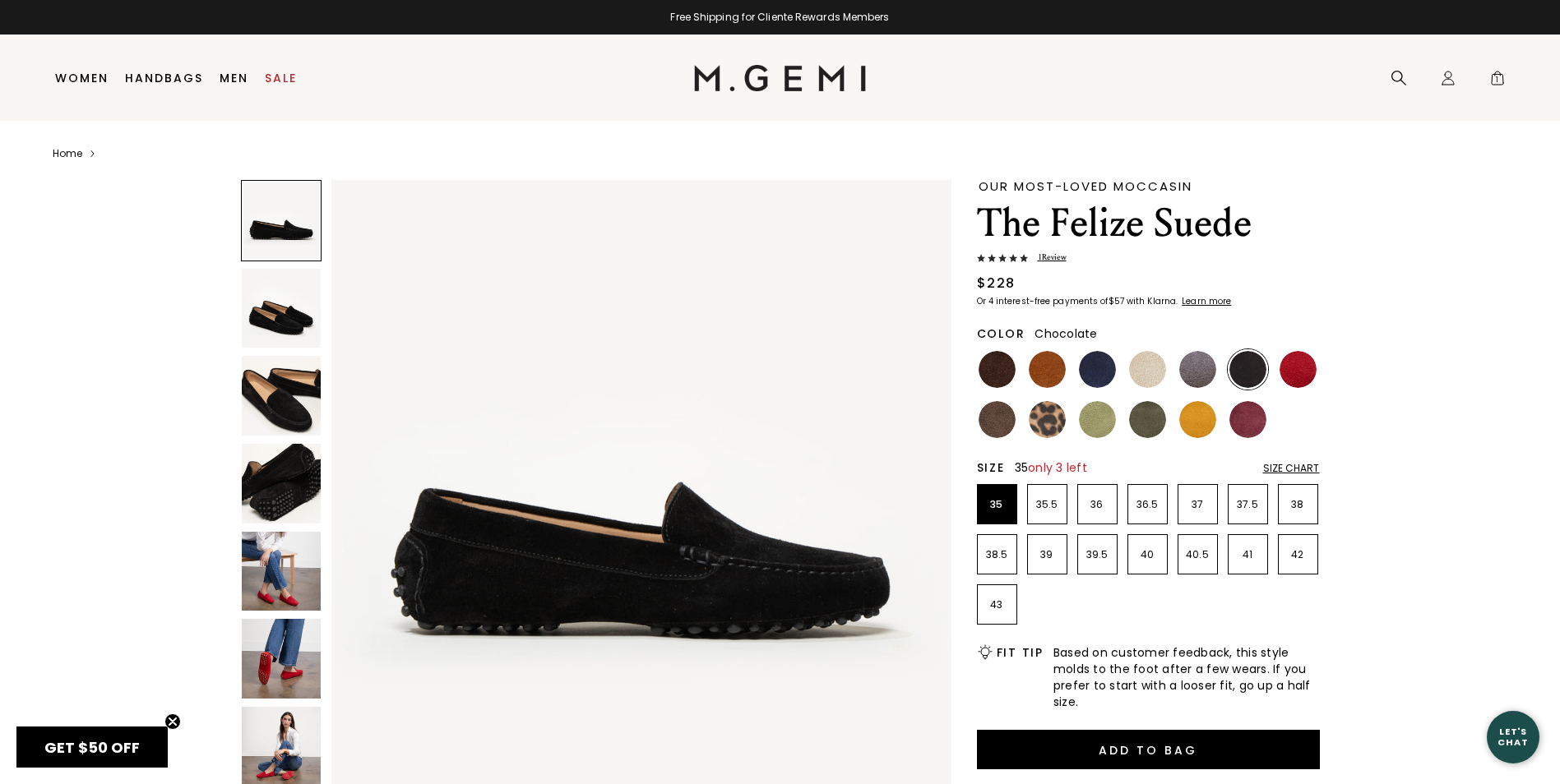
click at [995, 364] on img at bounding box center [996, 370] width 37 height 37
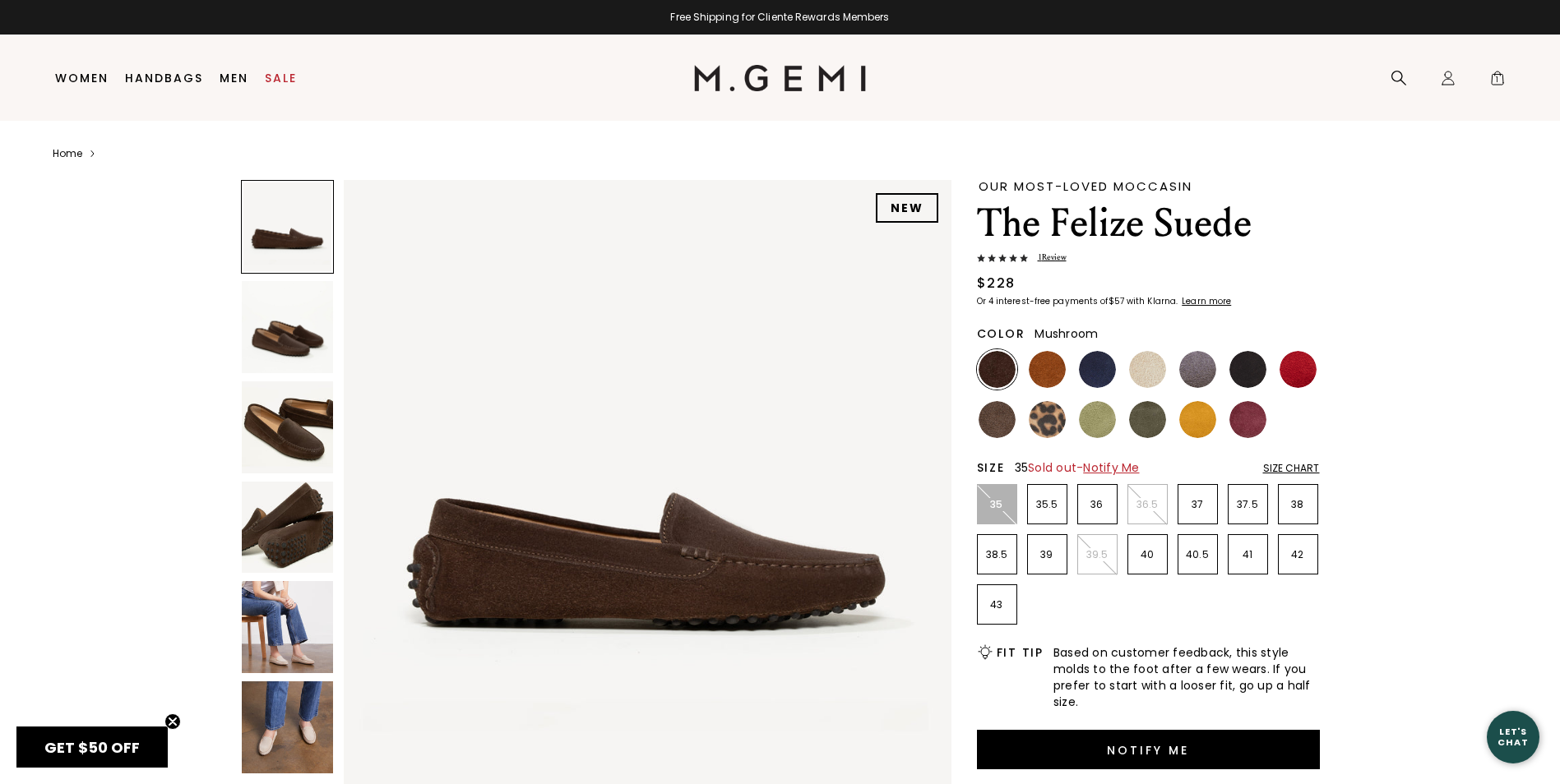
click at [991, 430] on img at bounding box center [996, 419] width 37 height 37
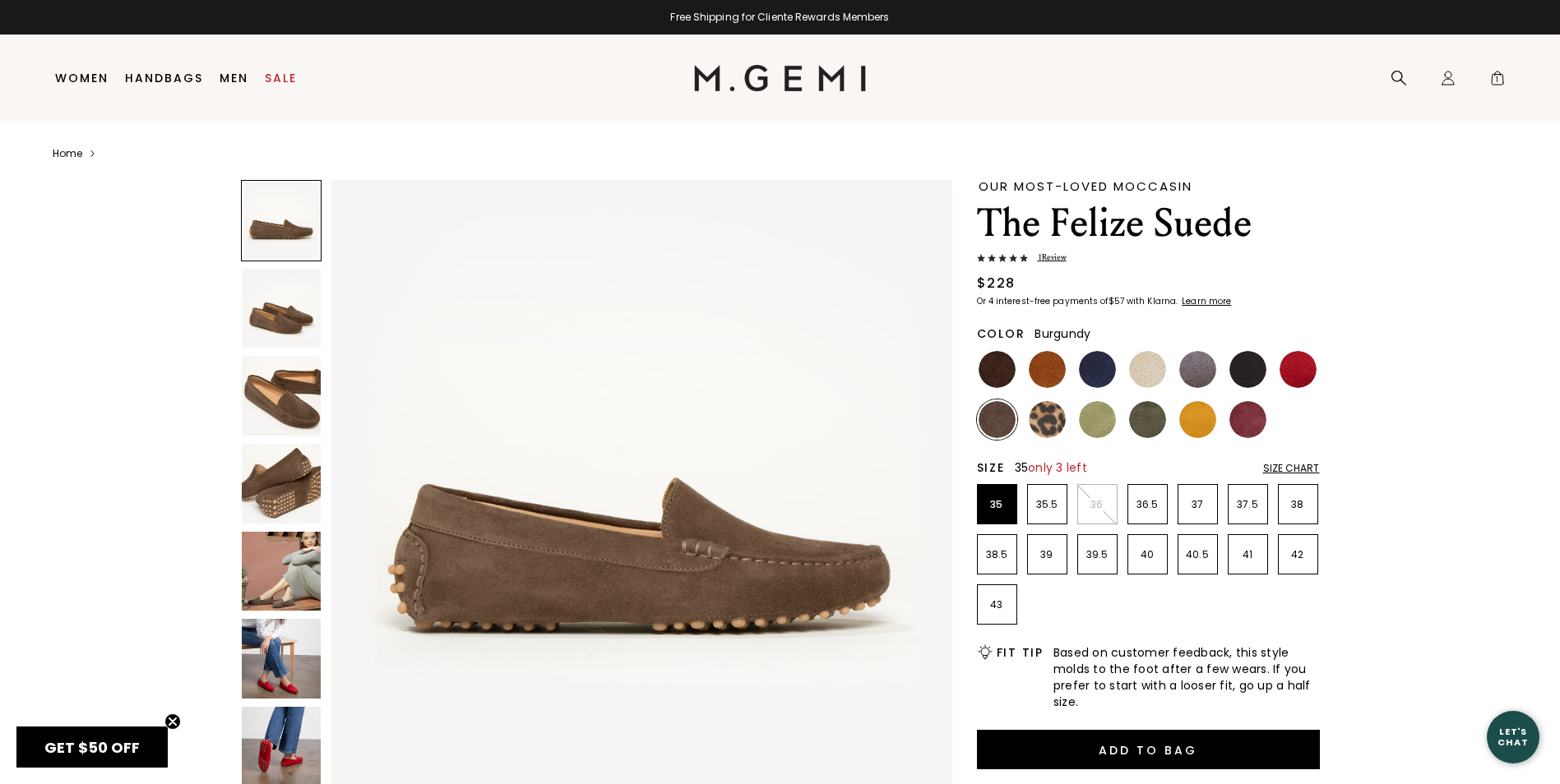
click at [1252, 414] on img at bounding box center [1248, 419] width 37 height 37
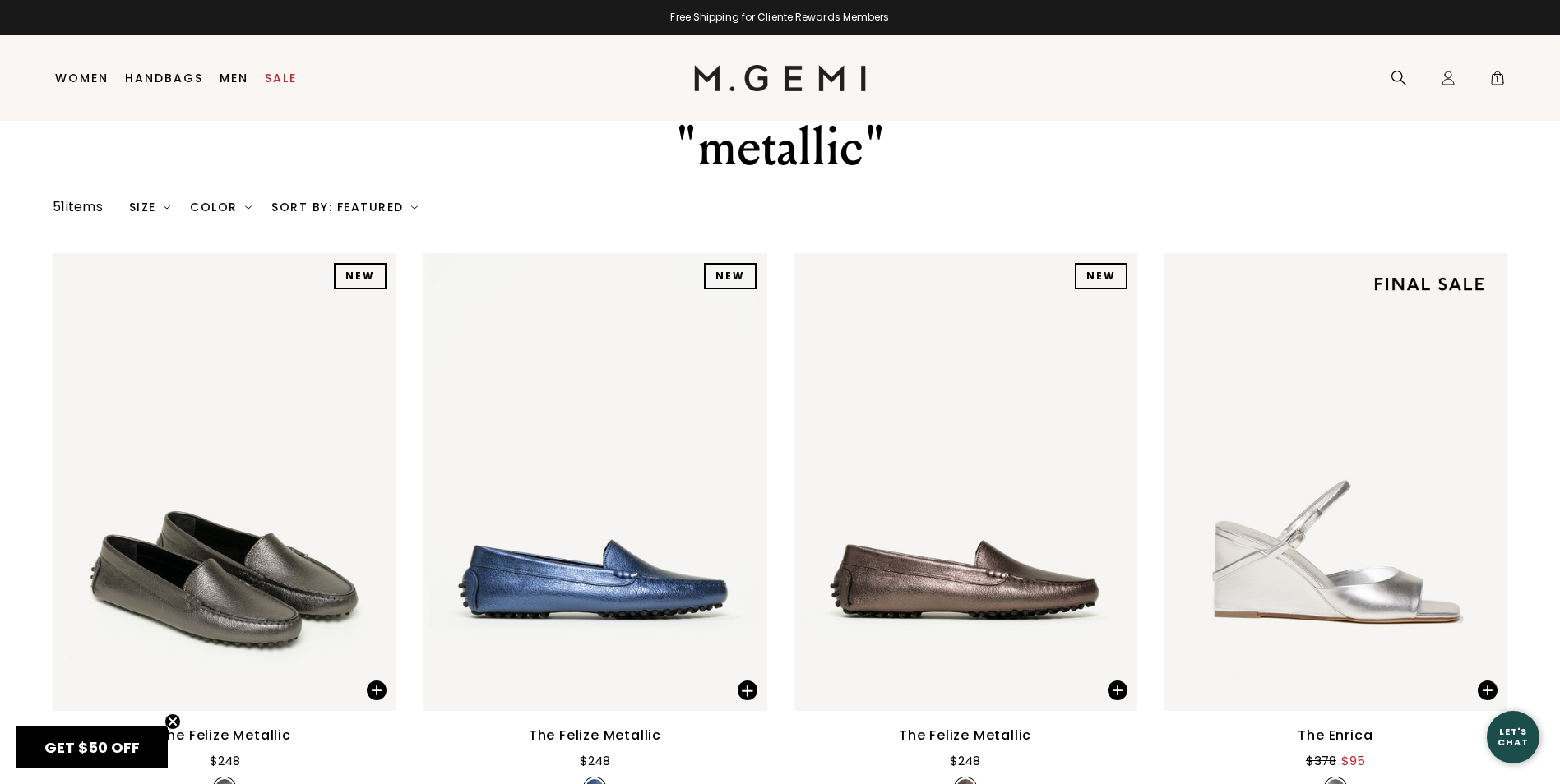
scroll to position [15, 0]
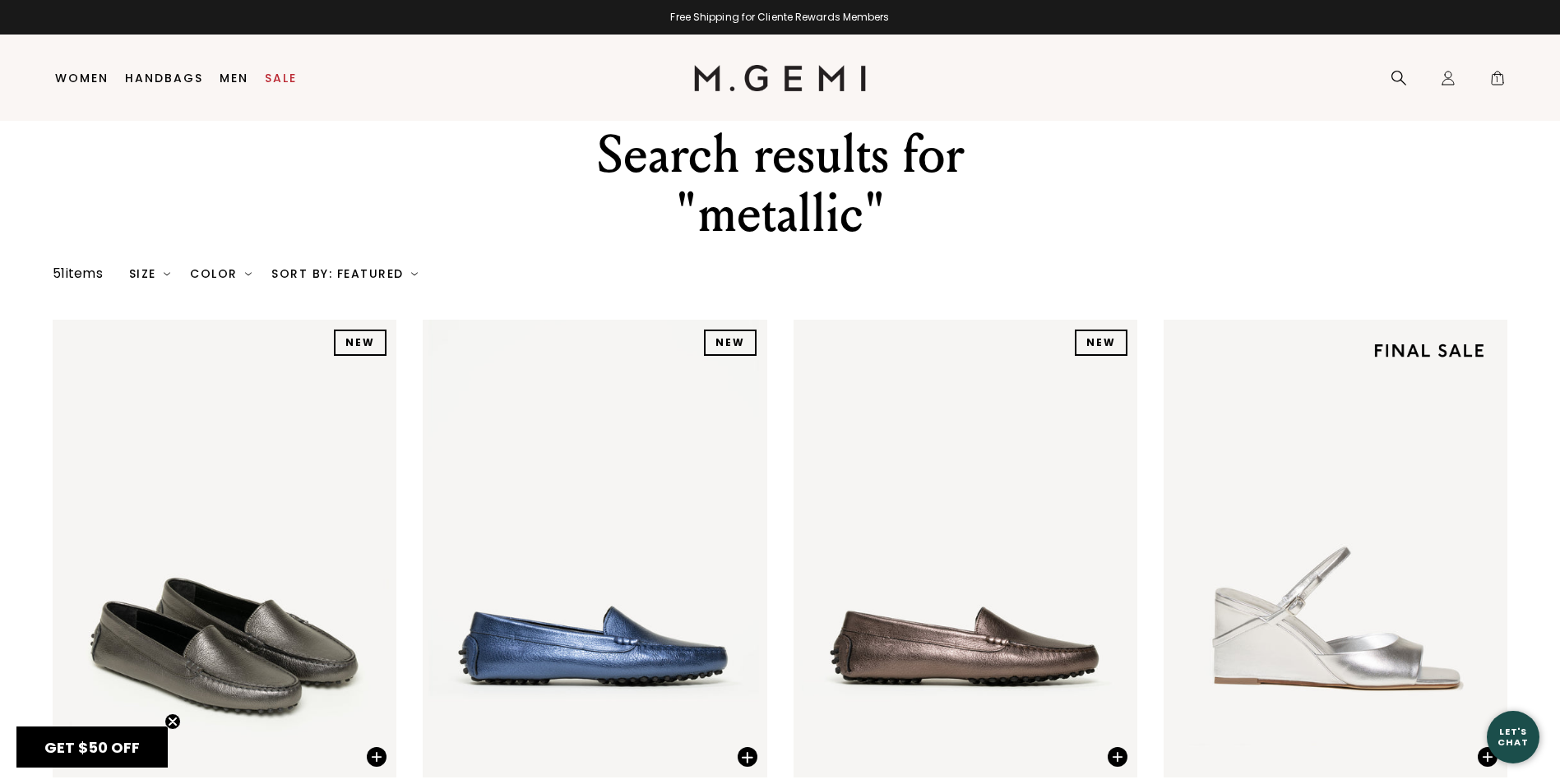
click at [146, 281] on div "Size" at bounding box center [150, 274] width 42 height 13
click at [144, 268] on div "Size" at bounding box center [150, 274] width 42 height 13
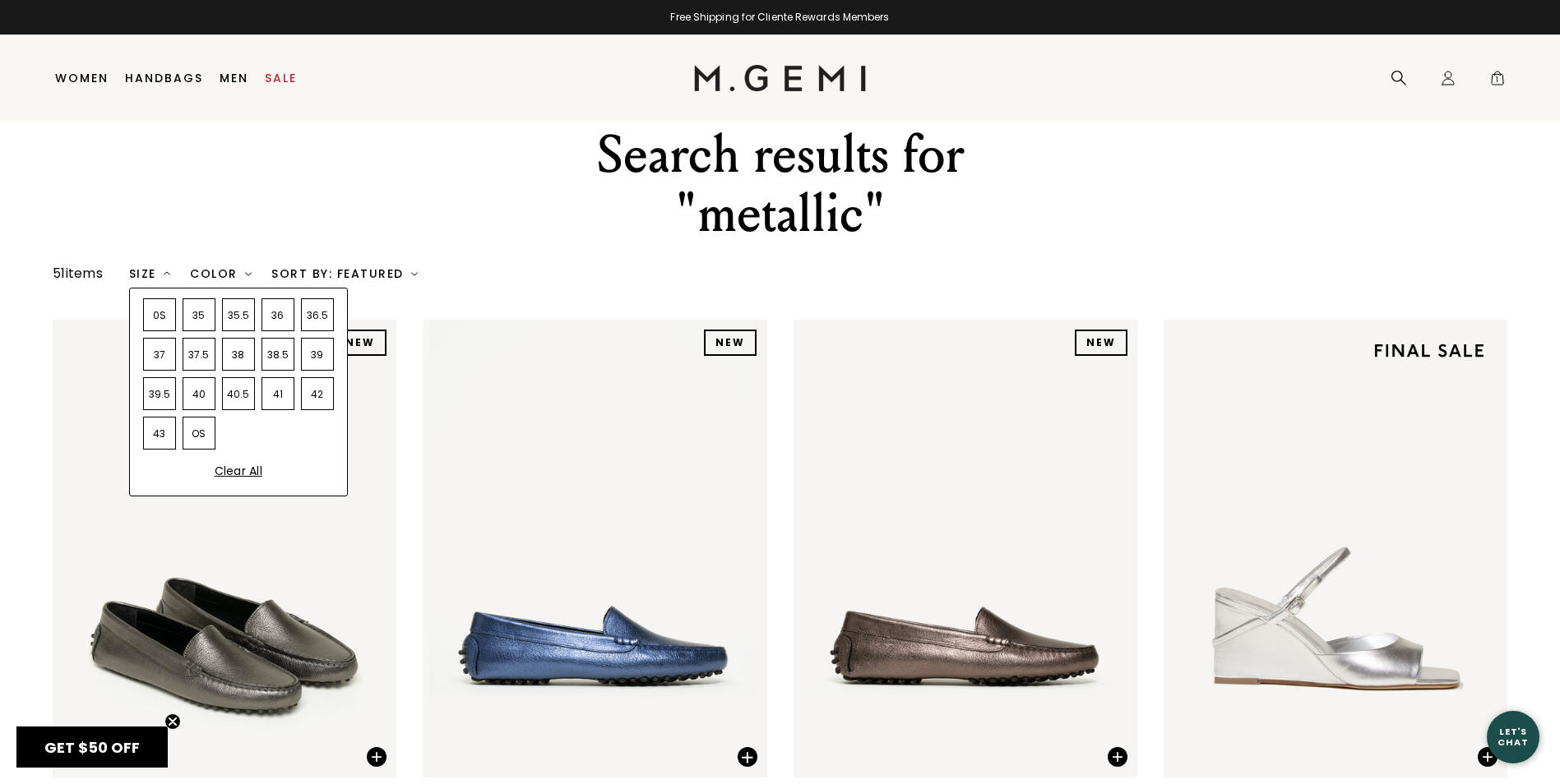
click at [203, 310] on div "35" at bounding box center [199, 314] width 32 height 32
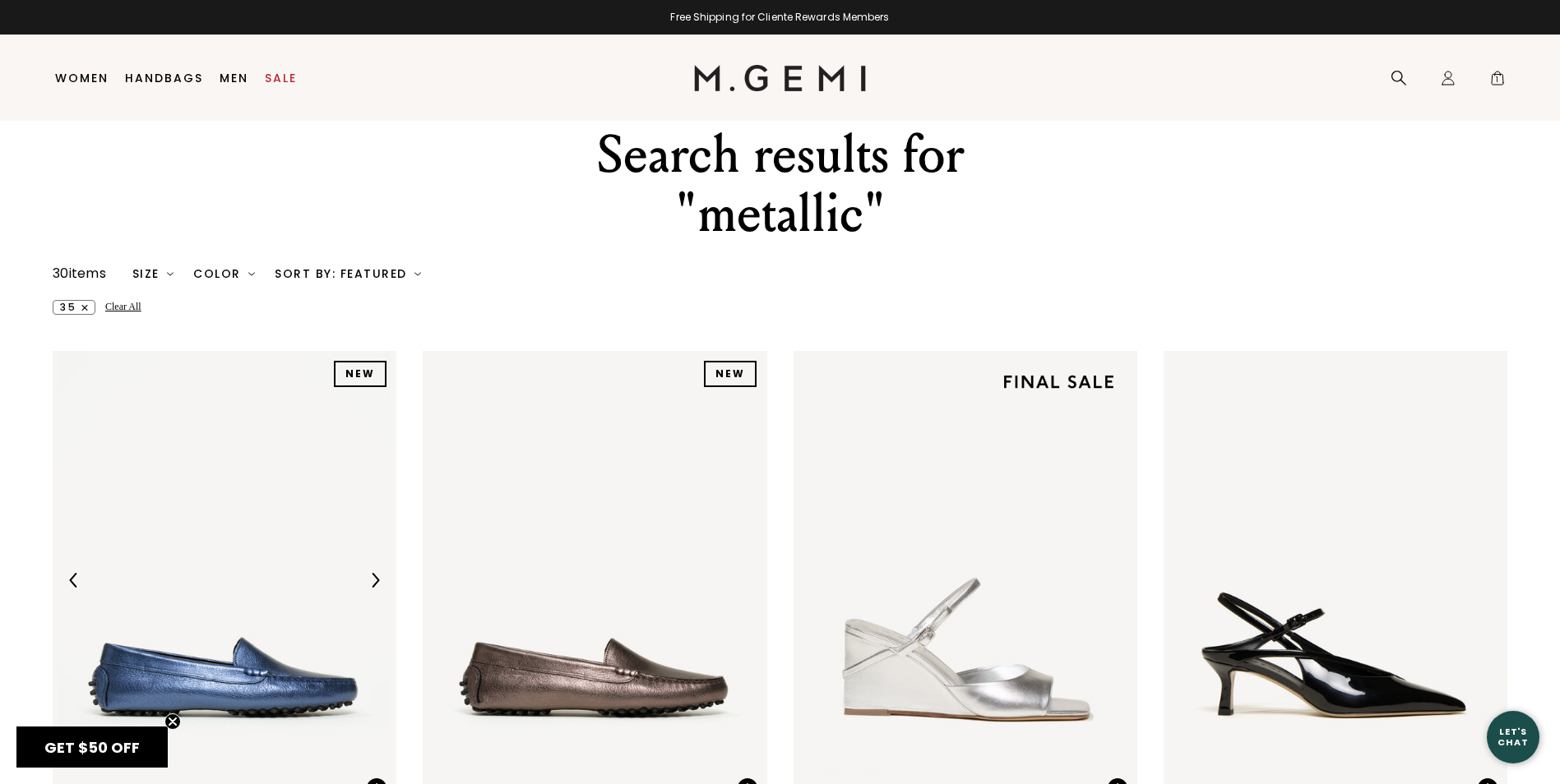
click at [514, 300] on div "35 Clear All" at bounding box center [780, 307] width 1455 height 14
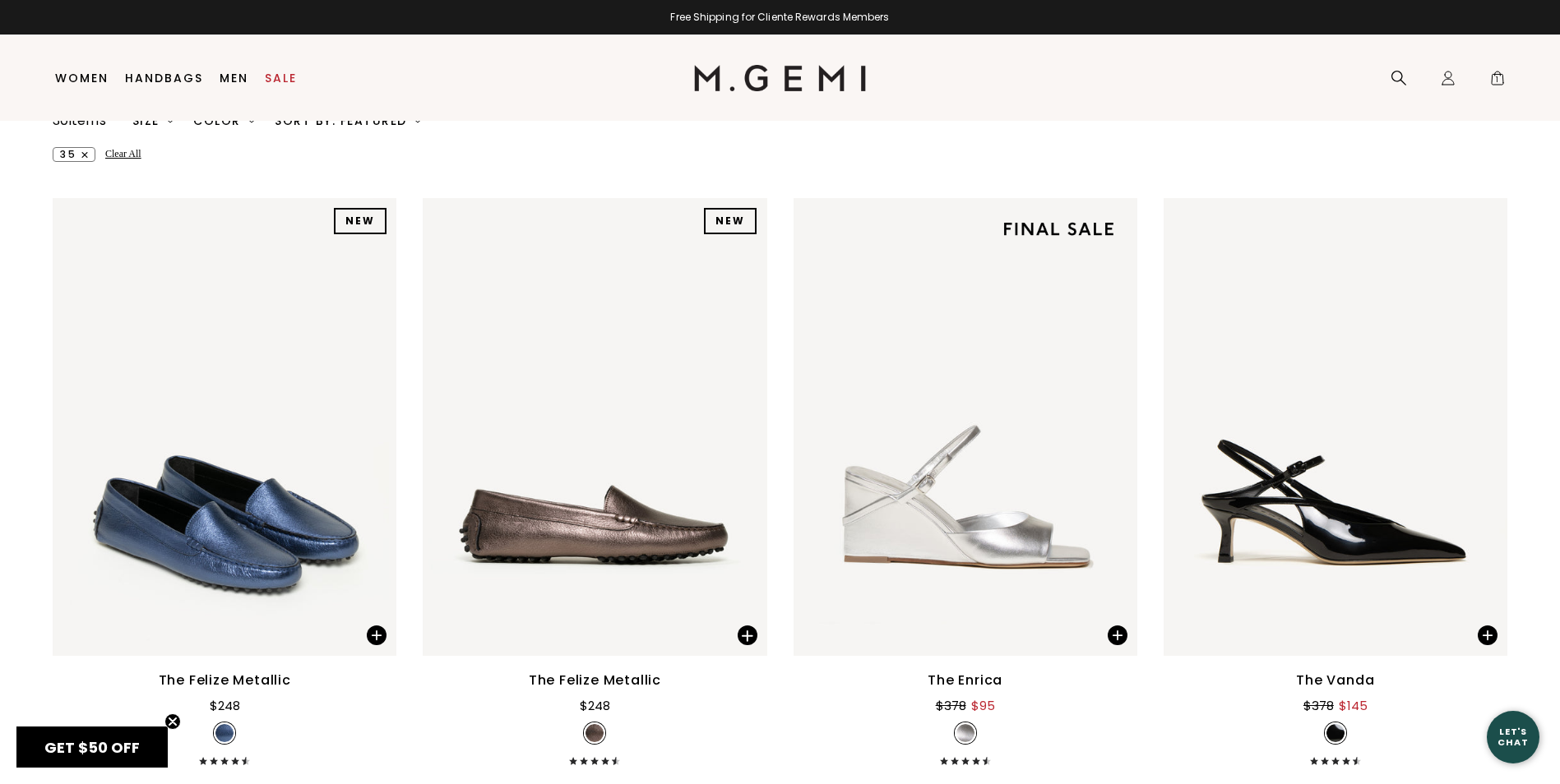
scroll to position [6, 0]
